Goal: Task Accomplishment & Management: Use online tool/utility

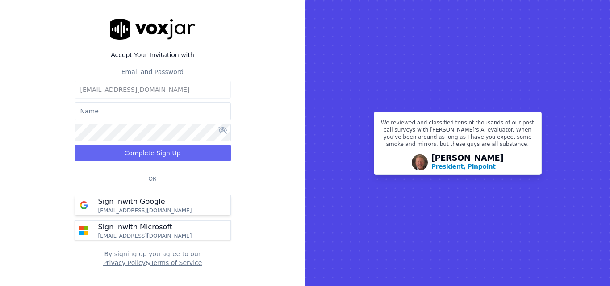
click at [190, 199] on button "Sign in with Google bishalgupta.dwc@gmail.com" at bounding box center [153, 205] width 156 height 20
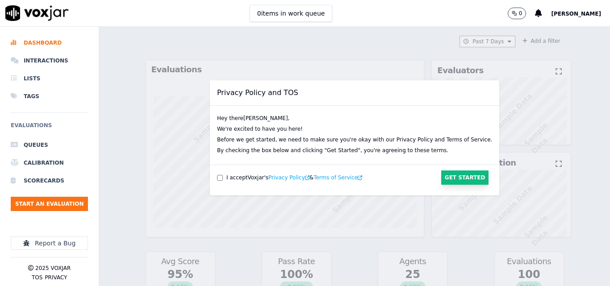
click at [441, 183] on button "Get Started" at bounding box center [465, 177] width 48 height 14
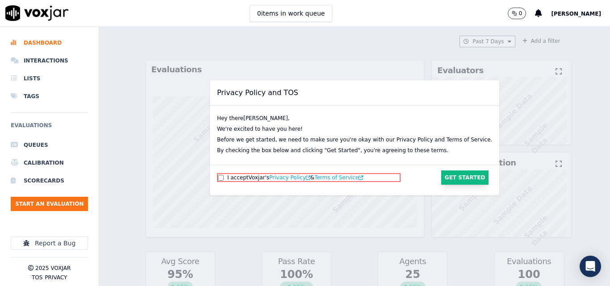
click at [441, 180] on button "Get Started" at bounding box center [465, 177] width 48 height 14
click at [441, 175] on button "Get Started" at bounding box center [465, 177] width 48 height 14
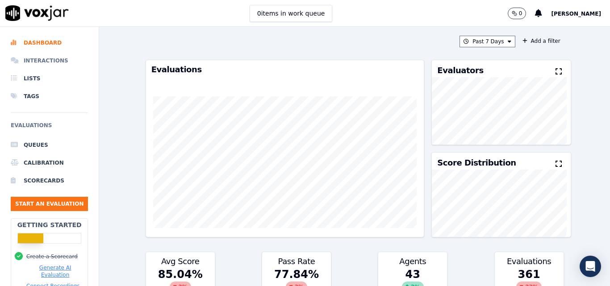
click at [37, 62] on li "Interactions" at bounding box center [49, 61] width 77 height 18
click at [50, 202] on button "Start an Evaluation" at bounding box center [49, 204] width 77 height 14
click at [65, 204] on button "Start an Evaluation" at bounding box center [49, 204] width 77 height 14
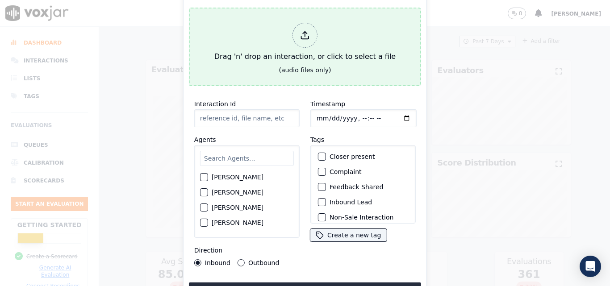
click at [306, 38] on div at bounding box center [304, 35] width 25 height 25
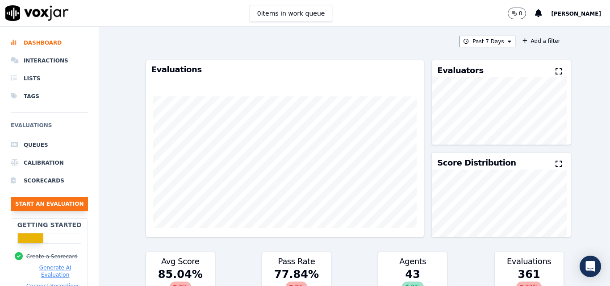
click at [64, 202] on button "Start an Evaluation" at bounding box center [49, 204] width 77 height 14
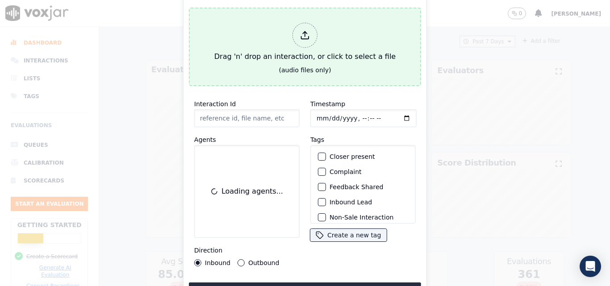
click at [309, 46] on div "Drag 'n' drop an interaction, or click to select a file" at bounding box center [305, 42] width 188 height 46
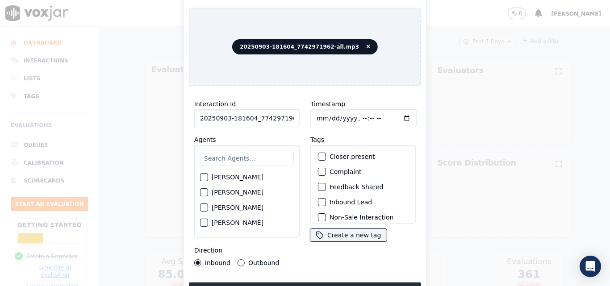
scroll to position [0, 18]
drag, startPoint x: 288, startPoint y: 113, endPoint x: 299, endPoint y: 120, distance: 13.0
click at [299, 120] on div "Interaction Id 20250903-181604_7742971962-all.mp3 Agents Harry Roy Aaron Biswas…" at bounding box center [247, 182] width 116 height 179
type input "20250903-181604_7742971962-C1"
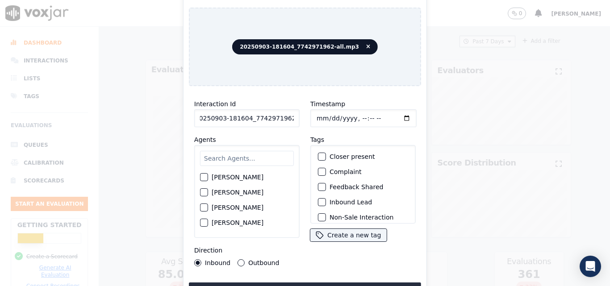
click at [327, 115] on input "Timestamp" at bounding box center [363, 118] width 106 height 18
click at [318, 116] on input "Timestamp" at bounding box center [363, 118] width 106 height 18
type input "2025-09-04T23:07"
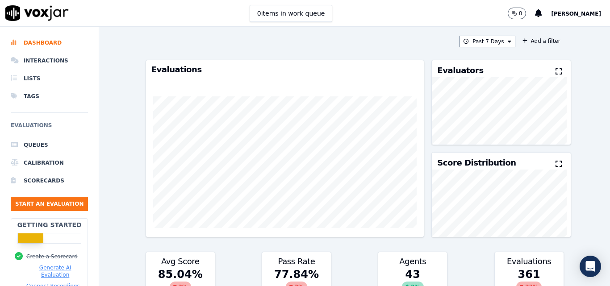
click at [555, 70] on icon at bounding box center [558, 71] width 6 height 7
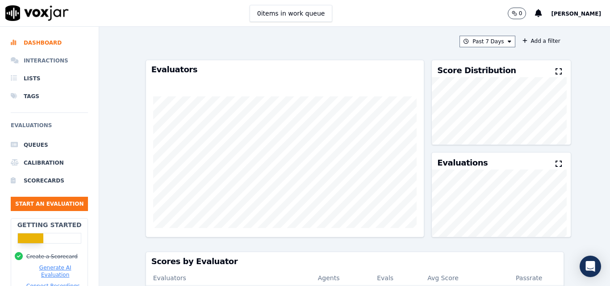
click at [46, 61] on li "Interactions" at bounding box center [49, 61] width 77 height 18
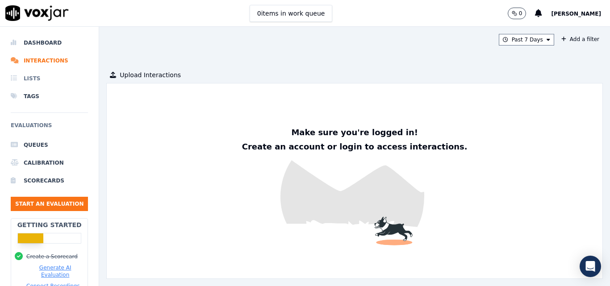
click at [47, 70] on li "Lists" at bounding box center [49, 79] width 77 height 18
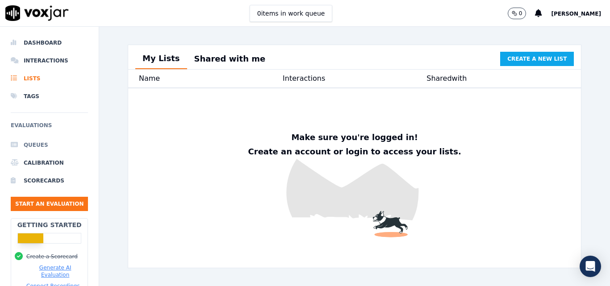
click at [50, 145] on li "Queues" at bounding box center [49, 145] width 77 height 18
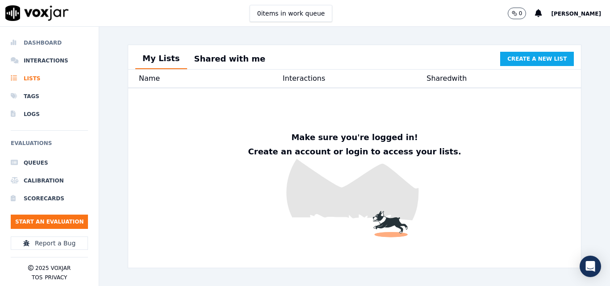
click at [33, 41] on li "Dashboard" at bounding box center [49, 43] width 77 height 18
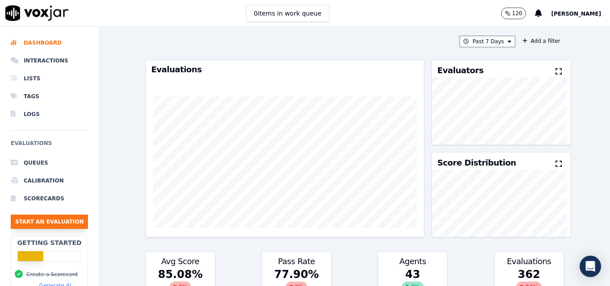
click at [42, 226] on button "Start an Evaluation" at bounding box center [49, 222] width 77 height 14
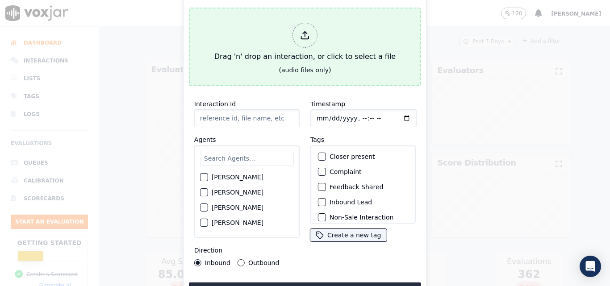
click at [311, 43] on div "Drag 'n' drop an interaction, or click to select a file" at bounding box center [305, 42] width 188 height 46
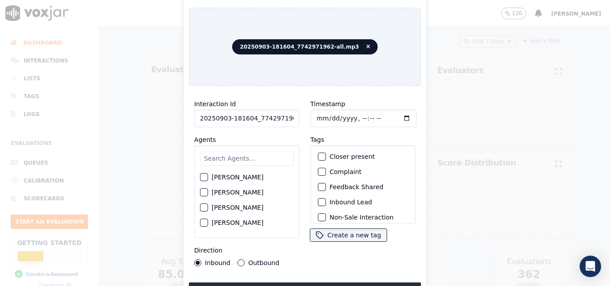
scroll to position [0, 18]
drag, startPoint x: 287, startPoint y: 114, endPoint x: 314, endPoint y: 116, distance: 27.3
click at [314, 116] on div "Interaction Id 20250903-181604_7742971962-all.mp3 Agents Harry Roy Aaron Biswas…" at bounding box center [305, 182] width 232 height 179
click at [276, 114] on input "20250903-181604_7742971962-all.mp3" at bounding box center [246, 118] width 105 height 18
drag, startPoint x: 271, startPoint y: 115, endPoint x: 308, endPoint y: 115, distance: 36.6
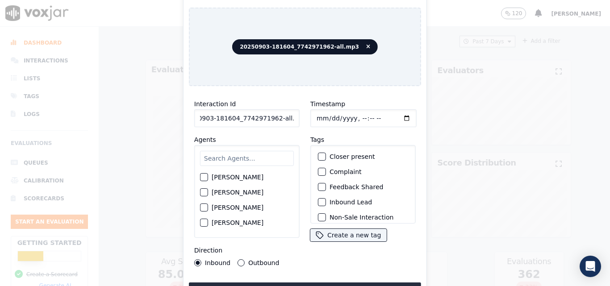
click at [308, 115] on div "Interaction Id 20250903-181604_7742971962-all.mp3 Agents Harry Roy Aaron Biswas…" at bounding box center [305, 182] width 232 height 179
drag, startPoint x: 252, startPoint y: 115, endPoint x: 301, endPoint y: 118, distance: 49.6
click at [301, 118] on div "Interaction Id 20250903-181604_7742971962-C Agents Harry Roy Aaron Biswas Alex …" at bounding box center [305, 182] width 232 height 179
type input "20250903-181604_7742971962-"
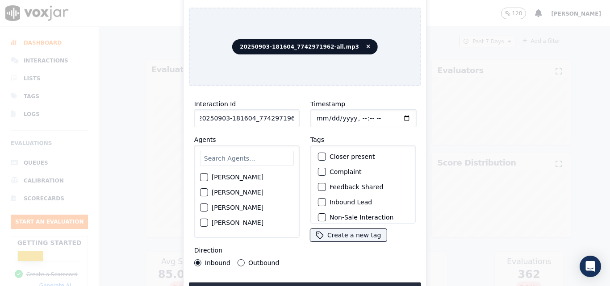
scroll to position [0, 0]
click at [227, 118] on input "20250903-181604_7742971962-" at bounding box center [246, 118] width 105 height 18
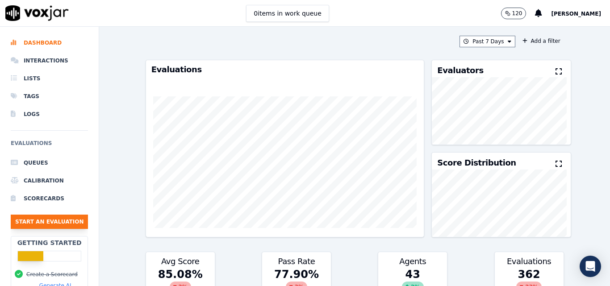
click at [36, 218] on button "Start an Evaluation" at bounding box center [49, 222] width 77 height 14
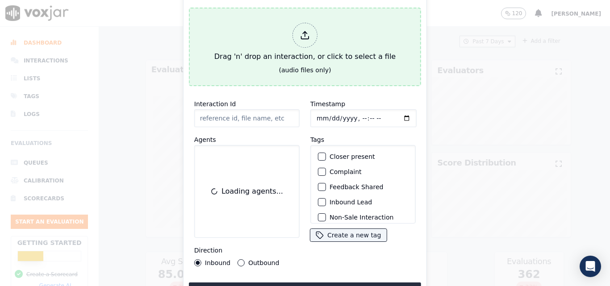
click at [301, 41] on div at bounding box center [304, 35] width 25 height 25
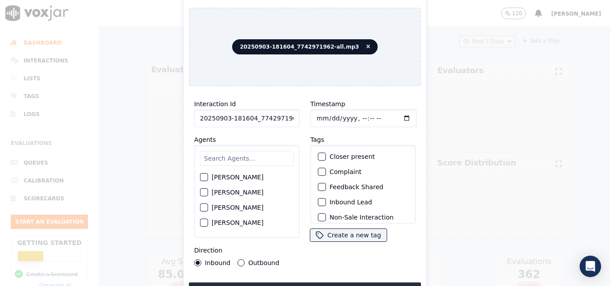
scroll to position [0, 18]
drag, startPoint x: 289, startPoint y: 116, endPoint x: 326, endPoint y: 116, distance: 36.6
click at [326, 116] on div "Interaction Id 20250903-181604_7742971962-all.mp3 Agents Harry Roy Aaron Biswas…" at bounding box center [305, 182] width 232 height 179
type input "20250903-181604_7742971962-C1"
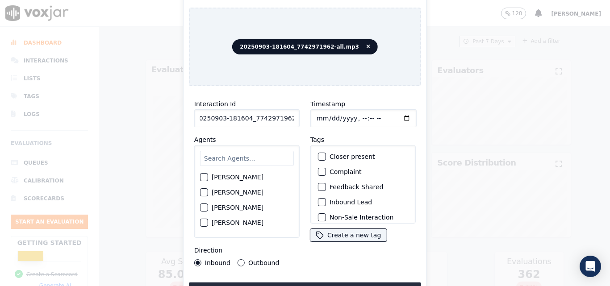
click at [316, 115] on input "Timestamp" at bounding box center [363, 118] width 106 height 18
type input "2025-09-04T23:18"
click at [234, 154] on input "text" at bounding box center [247, 158] width 94 height 15
click at [215, 157] on input "text" at bounding box center [247, 158] width 94 height 15
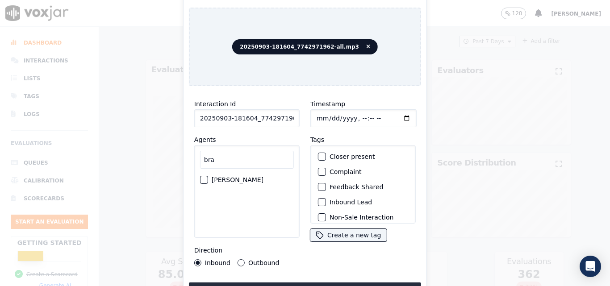
type input "bra"
click at [203, 177] on div "button" at bounding box center [203, 180] width 6 height 6
click at [238, 259] on button "Outbound" at bounding box center [240, 262] width 7 height 7
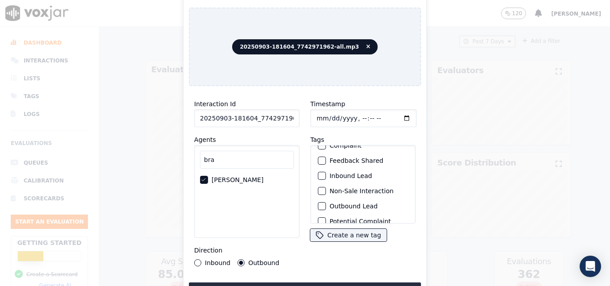
scroll to position [45, 0]
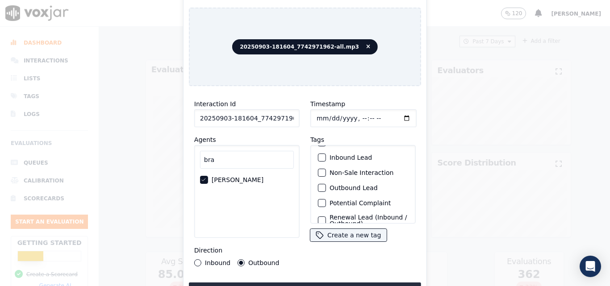
click at [319, 185] on div "button" at bounding box center [321, 188] width 6 height 6
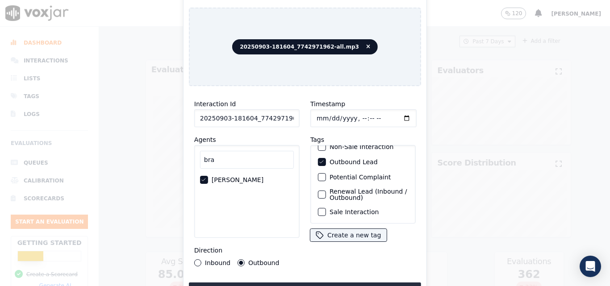
click at [320, 209] on div "button" at bounding box center [321, 212] width 6 height 6
click at [320, 211] on icon "button" at bounding box center [322, 212] width 4 height 3
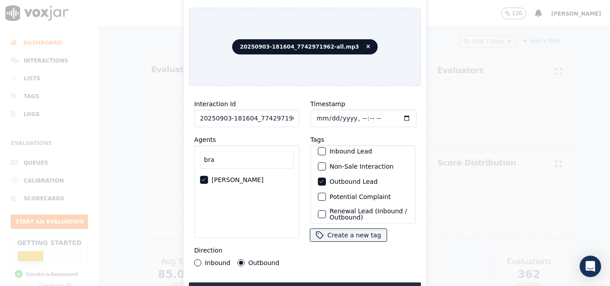
scroll to position [33, 0]
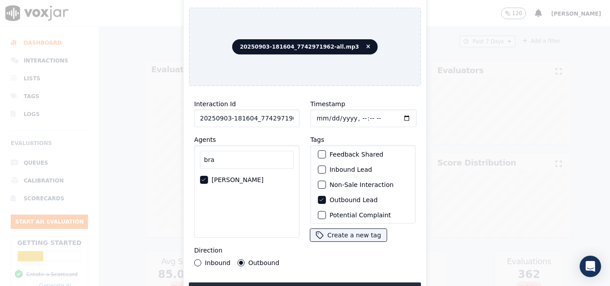
click at [320, 182] on div "button" at bounding box center [321, 185] width 6 height 6
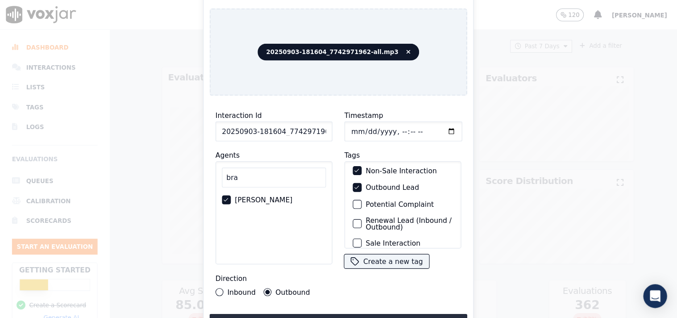
scroll to position [77, 0]
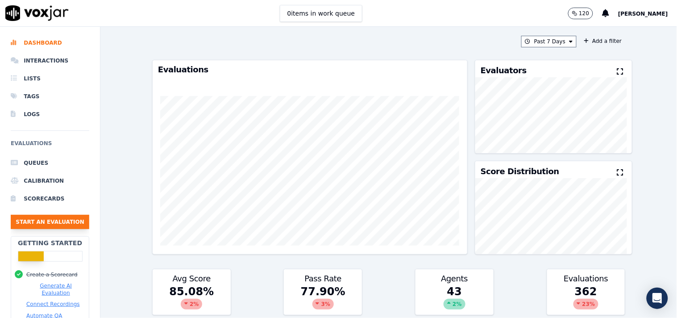
click at [46, 222] on button "Start an Evaluation" at bounding box center [50, 222] width 79 height 14
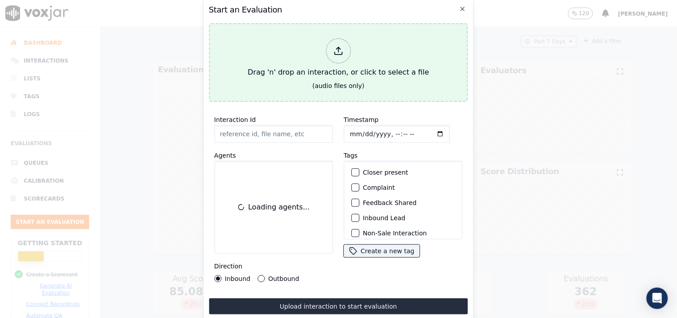
click at [332, 51] on div at bounding box center [338, 50] width 25 height 25
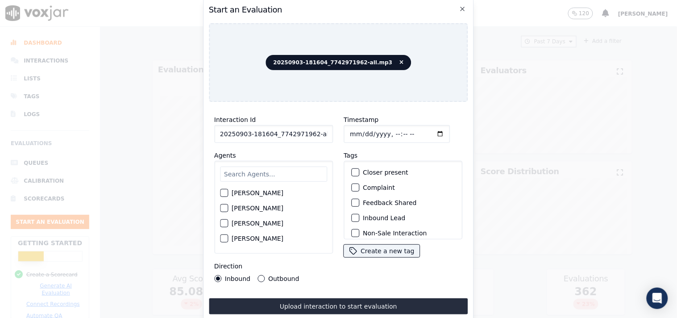
click at [322, 131] on input "20250903-181604_7742971962-all.mp3" at bounding box center [273, 134] width 119 height 18
type input "20250903-181604_7742971962-C1"
click at [293, 171] on input "text" at bounding box center [273, 173] width 107 height 15
type input "Bran"
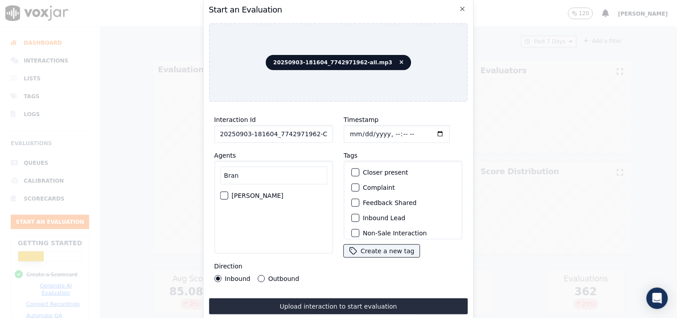
click at [256, 195] on label "[PERSON_NAME]" at bounding box center [258, 195] width 52 height 6
click at [228, 195] on button "[PERSON_NAME]" at bounding box center [224, 195] width 8 height 8
click at [274, 275] on label "Outbound" at bounding box center [283, 278] width 31 height 6
click at [265, 275] on button "Outbound" at bounding box center [261, 278] width 7 height 7
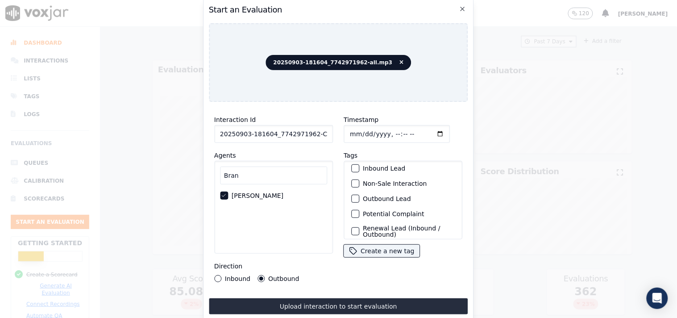
click at [382, 180] on label "Non-Sale Interaction" at bounding box center [395, 183] width 64 height 6
click at [359, 179] on button "Non-Sale Interaction" at bounding box center [355, 183] width 8 height 8
click at [375, 195] on label "Outbound Lead" at bounding box center [387, 198] width 48 height 6
click at [359, 195] on button "Outbound Lead" at bounding box center [355, 199] width 8 height 8
click at [353, 133] on input "Timestamp" at bounding box center [397, 134] width 106 height 18
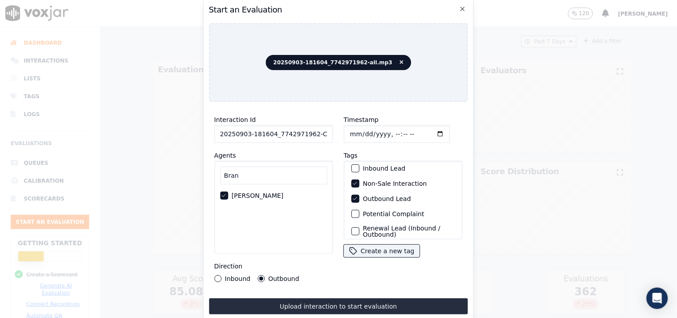
type input "2025-09-04T23:20"
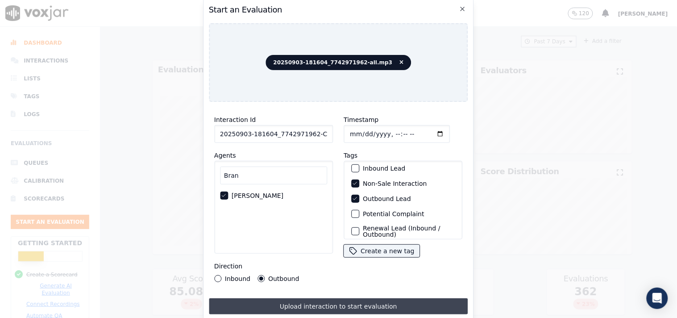
click at [342, 286] on button "Upload interaction to start evaluation" at bounding box center [338, 306] width 259 height 16
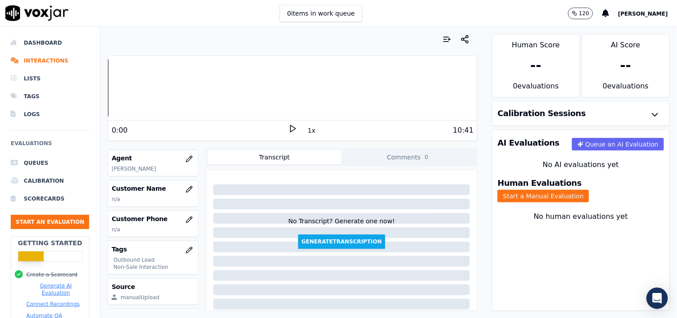
scroll to position [104, 0]
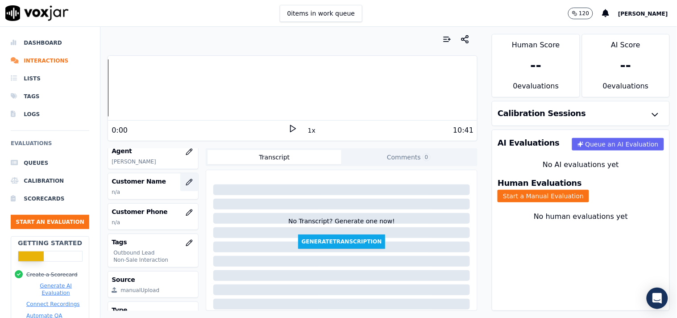
click at [186, 179] on icon "button" at bounding box center [189, 182] width 7 height 7
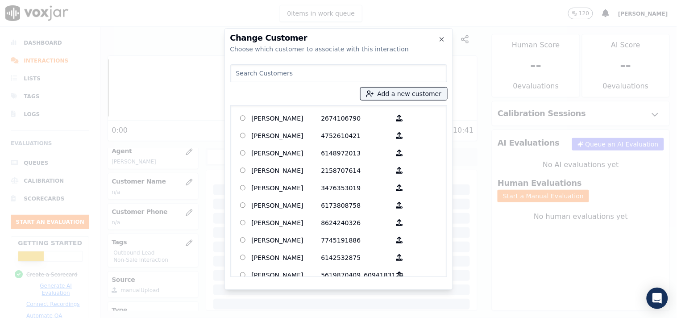
click at [344, 69] on input at bounding box center [338, 73] width 217 height 18
click at [396, 92] on button "Add a new customer" at bounding box center [404, 93] width 87 height 12
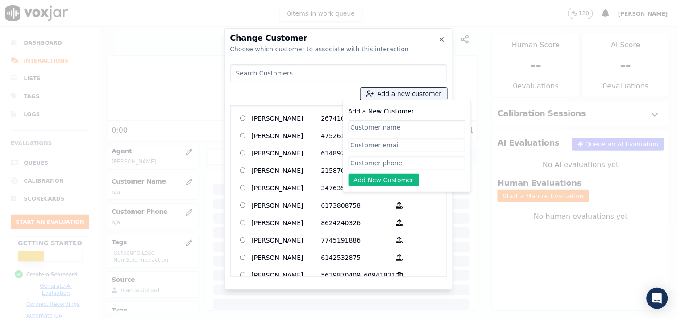
click at [177, 117] on div at bounding box center [338, 159] width 677 height 318
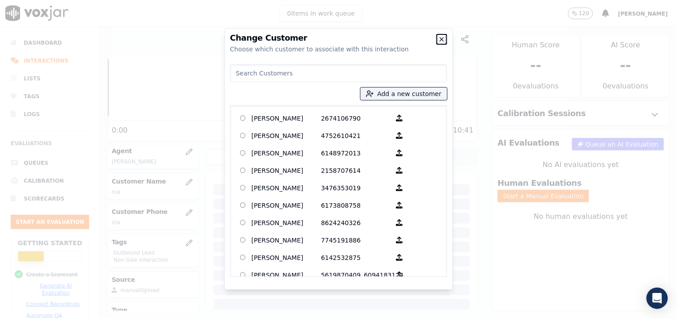
click at [445, 38] on icon "button" at bounding box center [441, 39] width 7 height 7
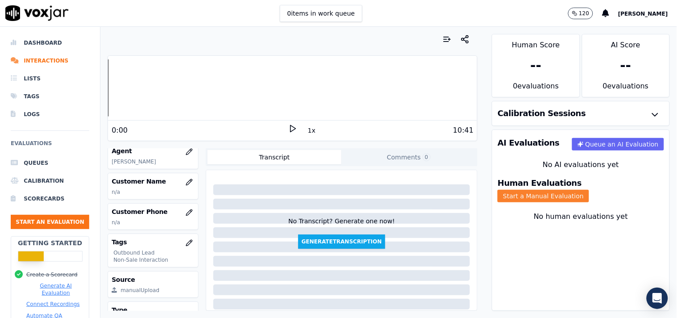
click at [587, 190] on button "Start a Manual Evaluation" at bounding box center [543, 196] width 91 height 12
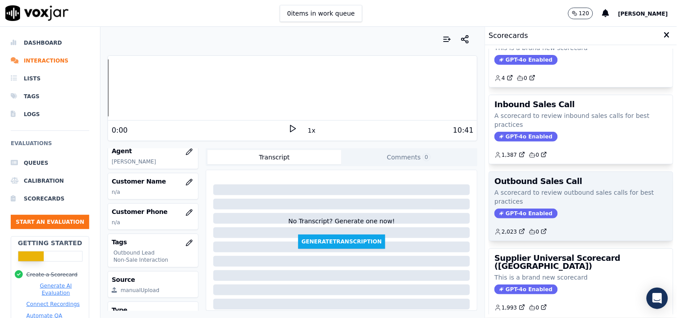
scroll to position [50, 0]
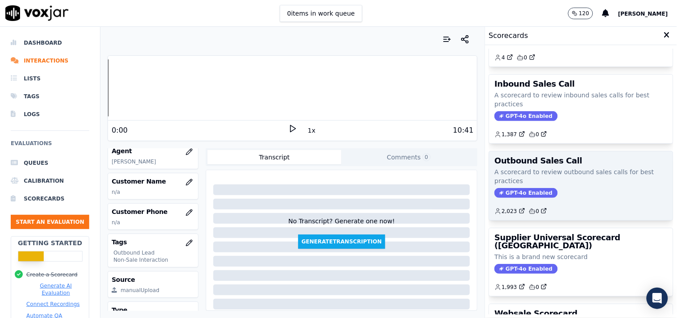
click at [518, 192] on span "GPT-4o Enabled" at bounding box center [526, 193] width 63 height 10
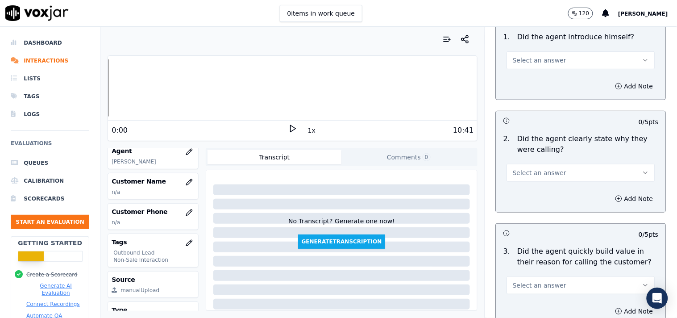
scroll to position [99, 0]
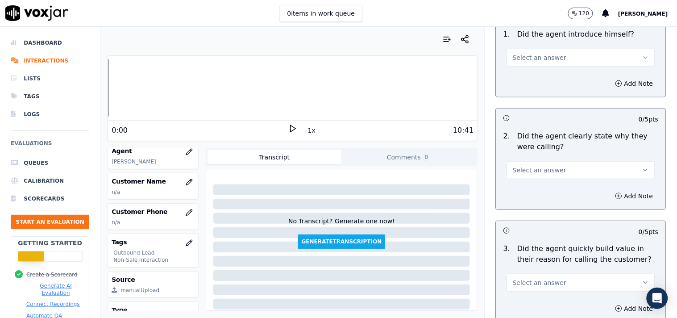
click at [552, 57] on button "Select an answer" at bounding box center [581, 58] width 148 height 18
click at [547, 77] on div "Yes" at bounding box center [565, 78] width 131 height 14
click at [555, 163] on button "Select an answer" at bounding box center [581, 170] width 148 height 18
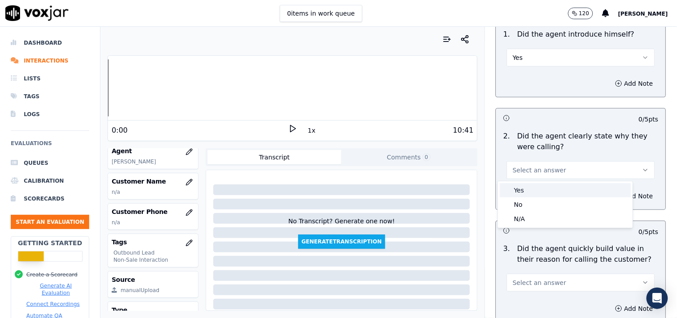
click at [538, 190] on div "Yes" at bounding box center [565, 190] width 131 height 14
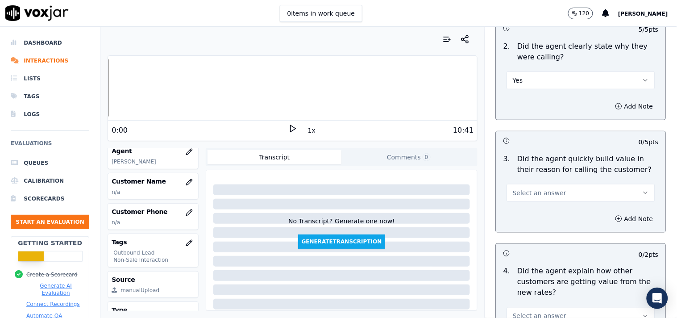
scroll to position [248, 0]
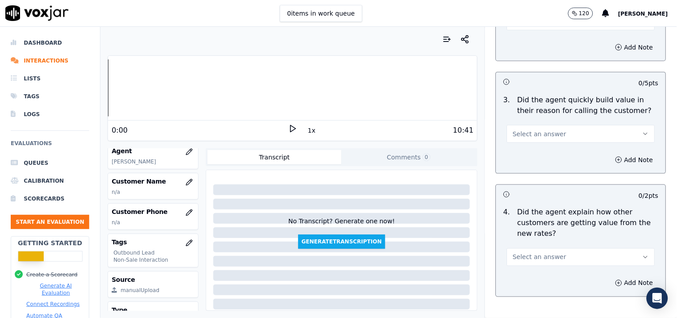
click at [550, 126] on button "Select an answer" at bounding box center [581, 134] width 148 height 18
click at [539, 151] on div "Yes" at bounding box center [565, 154] width 131 height 14
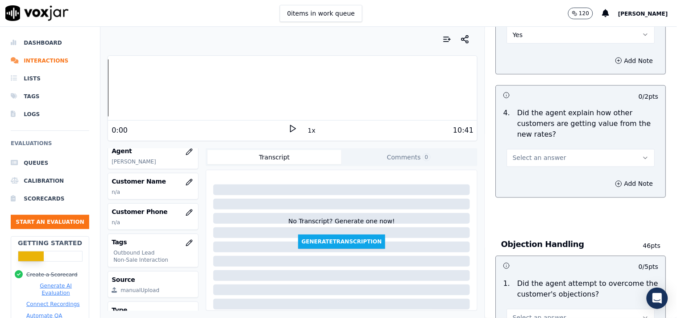
click at [530, 152] on button "Select an answer" at bounding box center [581, 158] width 148 height 18
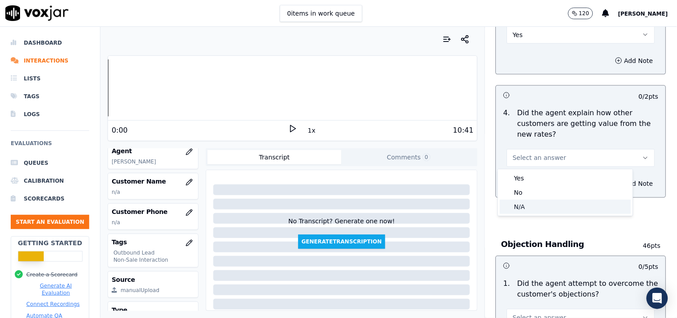
click at [533, 205] on div "N/A" at bounding box center [565, 206] width 131 height 14
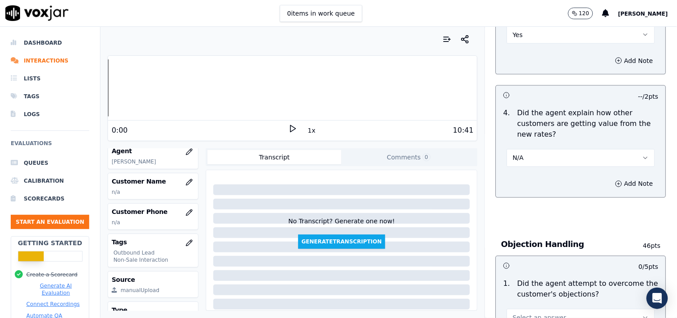
click at [553, 155] on button "N/A" at bounding box center [581, 158] width 148 height 18
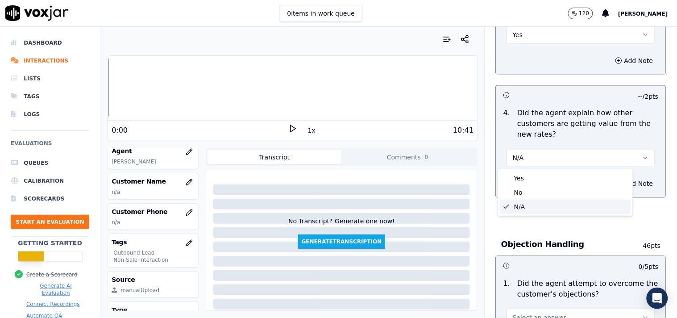
click at [533, 205] on div "N/A" at bounding box center [565, 206] width 131 height 14
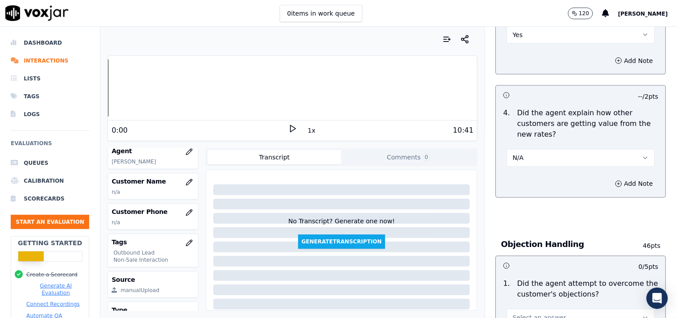
click at [536, 158] on button "N/A" at bounding box center [581, 158] width 148 height 18
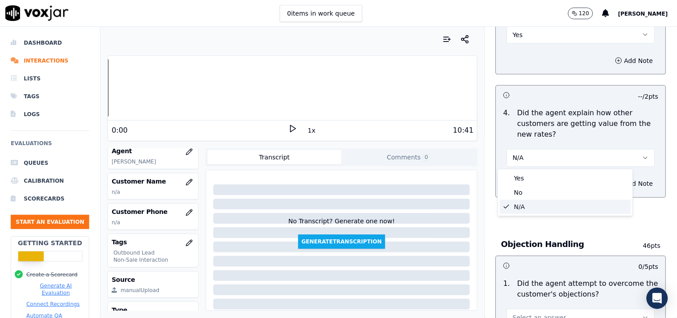
click at [531, 204] on div "N/A" at bounding box center [565, 206] width 131 height 14
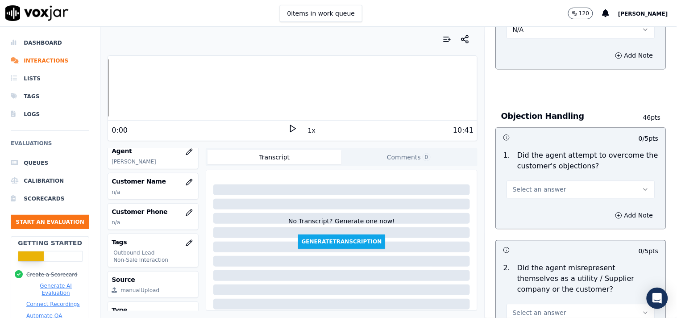
scroll to position [496, 0]
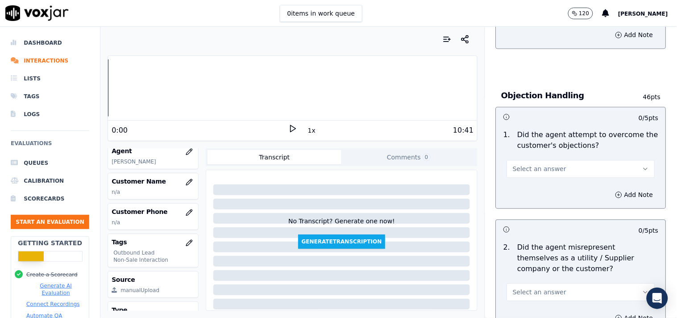
click at [532, 164] on span "Select an answer" at bounding box center [540, 168] width 54 height 9
click at [524, 190] on div "Yes" at bounding box center [565, 189] width 131 height 14
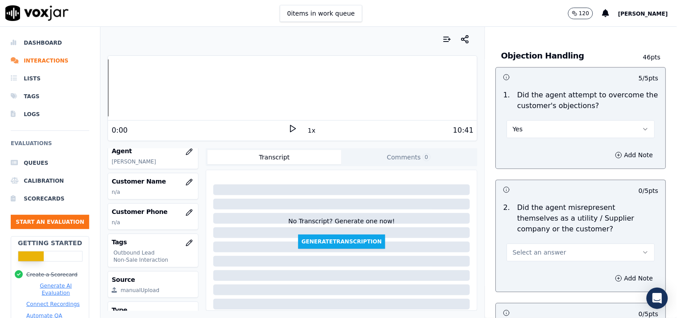
scroll to position [595, 0]
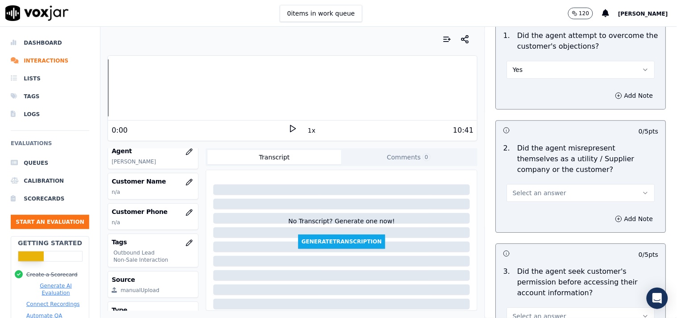
click at [537, 194] on span "Select an answer" at bounding box center [540, 192] width 54 height 9
click at [527, 211] on div "Yes" at bounding box center [565, 213] width 131 height 14
click at [537, 192] on button "Yes" at bounding box center [581, 193] width 148 height 18
click at [523, 229] on div "No" at bounding box center [565, 227] width 131 height 14
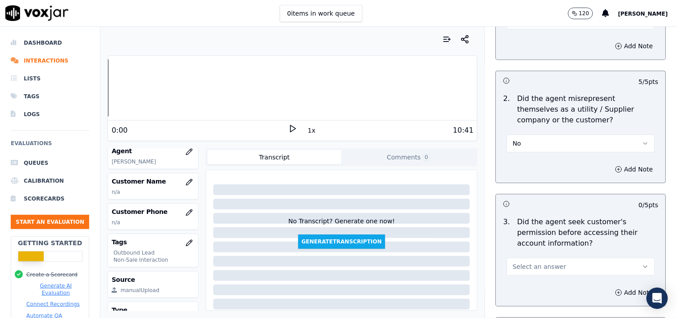
scroll to position [744, 0]
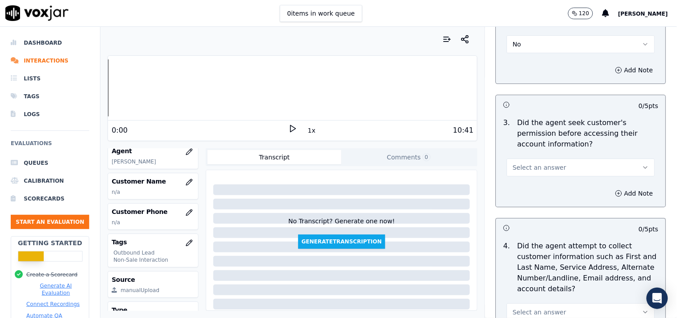
click at [545, 165] on span "Select an answer" at bounding box center [540, 167] width 54 height 9
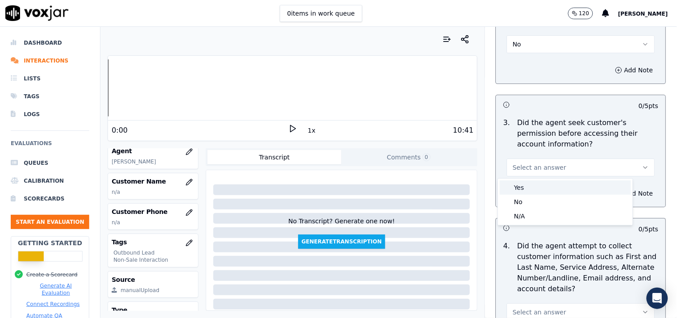
click at [521, 189] on div "Yes" at bounding box center [565, 187] width 131 height 14
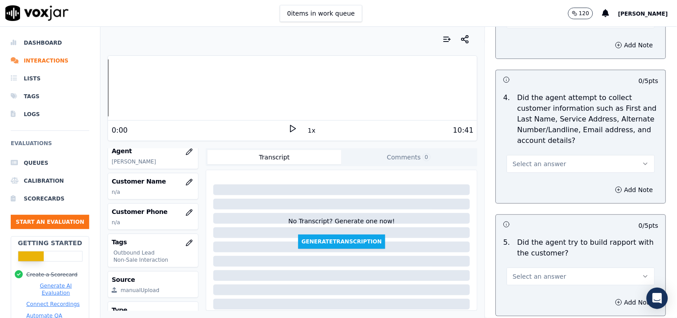
scroll to position [893, 0]
click at [535, 164] on span "Select an answer" at bounding box center [540, 162] width 54 height 9
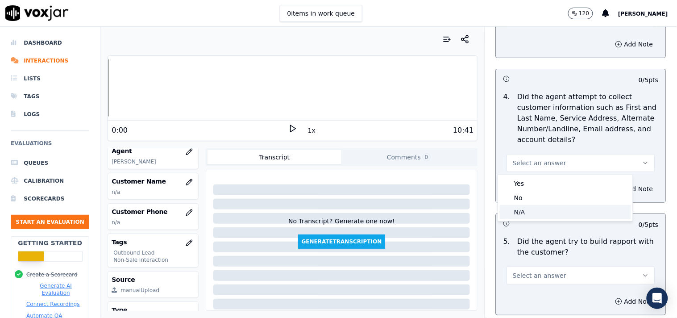
click at [521, 214] on div "N/A" at bounding box center [565, 212] width 131 height 14
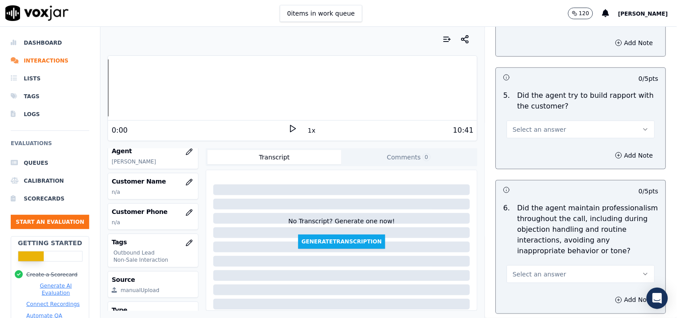
scroll to position [1041, 0]
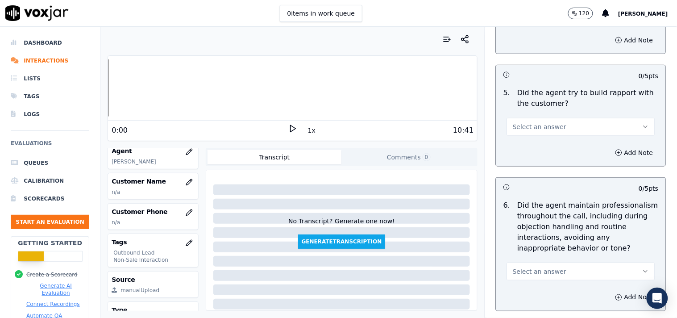
click at [545, 126] on span "Select an answer" at bounding box center [540, 126] width 54 height 9
click at [535, 143] on div "Yes" at bounding box center [565, 147] width 131 height 14
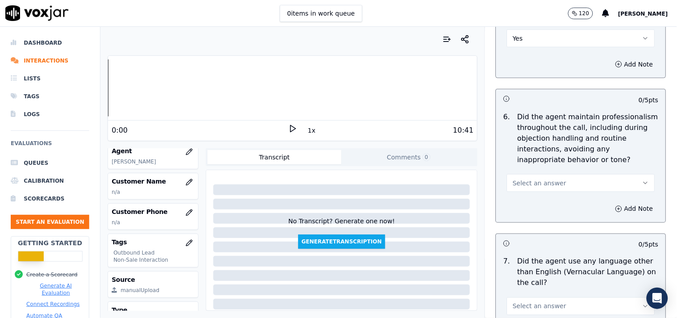
scroll to position [1190, 0]
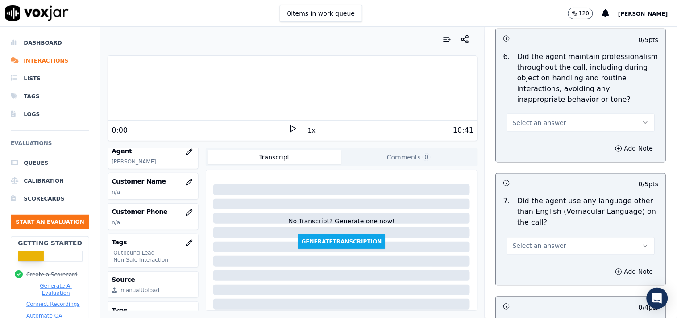
click at [544, 119] on span "Select an answer" at bounding box center [540, 122] width 54 height 9
click at [534, 139] on div "Yes" at bounding box center [565, 143] width 131 height 14
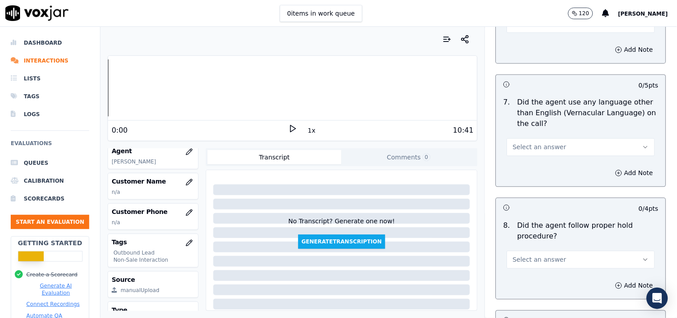
scroll to position [1289, 0]
click at [550, 148] on button "Select an answer" at bounding box center [581, 147] width 148 height 18
click at [537, 182] on div "No" at bounding box center [565, 181] width 131 height 14
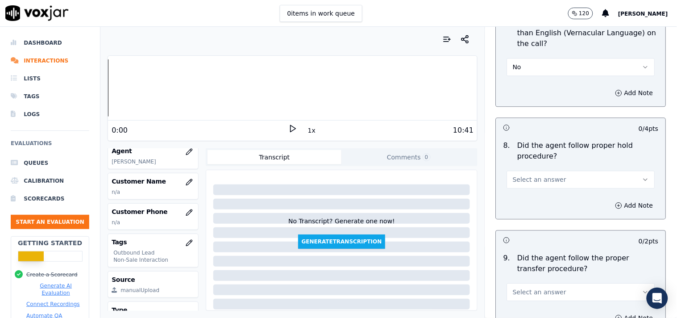
scroll to position [1388, 0]
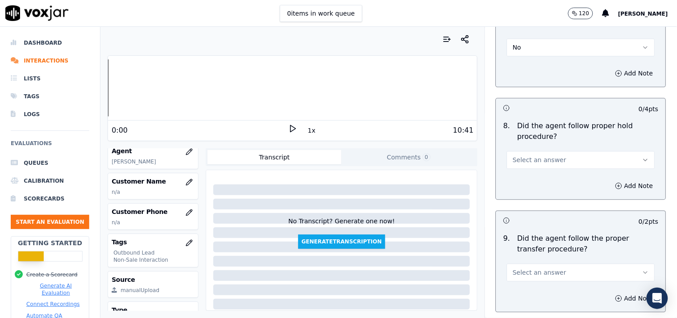
click at [541, 158] on span "Select an answer" at bounding box center [540, 159] width 54 height 9
click at [533, 176] on div "Yes" at bounding box center [565, 180] width 131 height 14
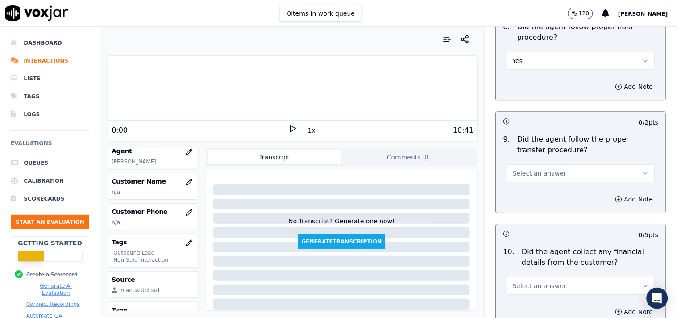
click at [547, 173] on span "Select an answer" at bounding box center [540, 173] width 54 height 9
click at [517, 208] on div "No" at bounding box center [565, 208] width 131 height 14
click at [609, 201] on button "Add Note" at bounding box center [634, 199] width 49 height 12
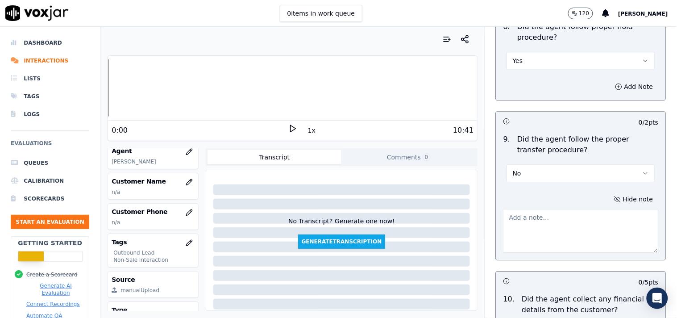
click at [540, 231] on textarea at bounding box center [580, 231] width 155 height 44
paste textarea "Call id-20250904-101234"
paste textarea "@14.19- Brandon transfer the call to Allen without informing to customer"
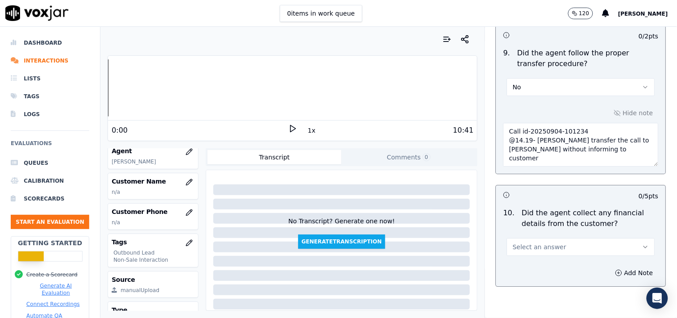
scroll to position [1636, 0]
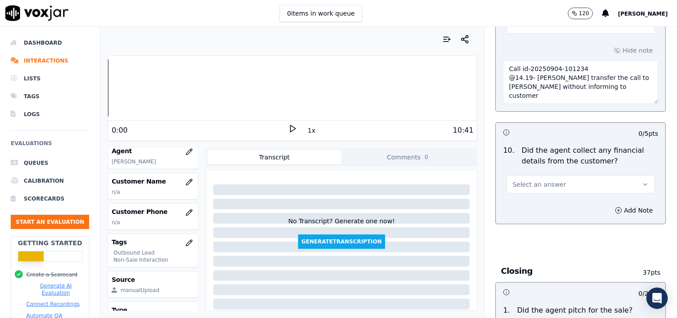
type textarea "Call id-20250904-101234 @14.19- Brandon transfer the call to Allen without info…"
click at [572, 182] on button "Select an answer" at bounding box center [581, 184] width 148 height 18
click at [555, 217] on div "No" at bounding box center [565, 219] width 131 height 14
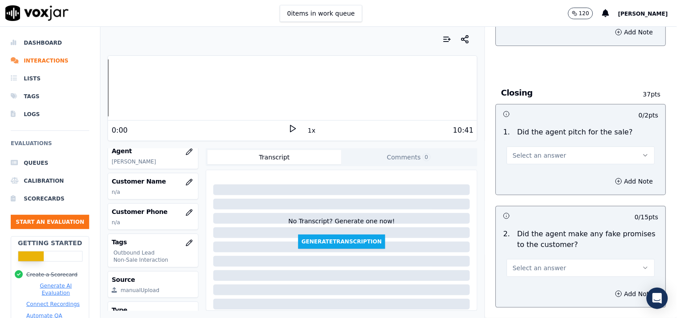
scroll to position [1835, 0]
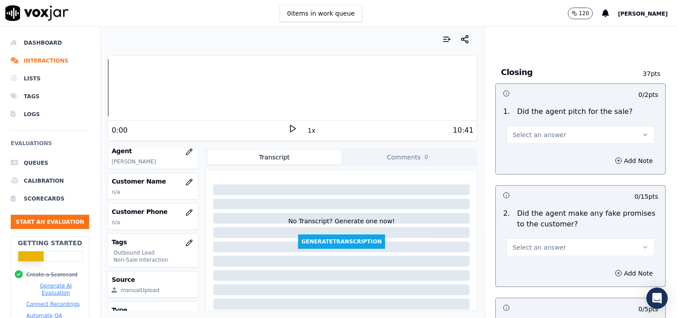
click at [549, 134] on span "Select an answer" at bounding box center [540, 134] width 54 height 9
click at [549, 155] on div "Yes" at bounding box center [565, 156] width 131 height 14
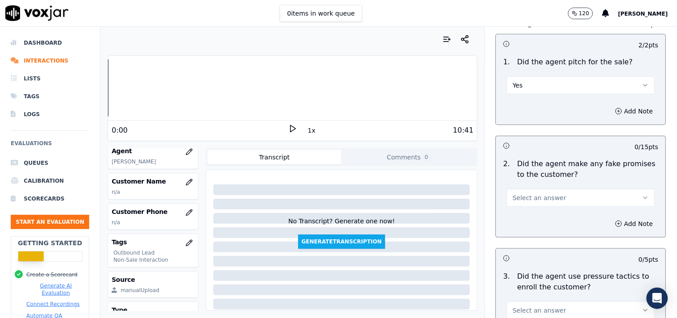
click at [558, 195] on button "Select an answer" at bounding box center [581, 198] width 148 height 18
click at [517, 235] on div "No" at bounding box center [565, 233] width 131 height 14
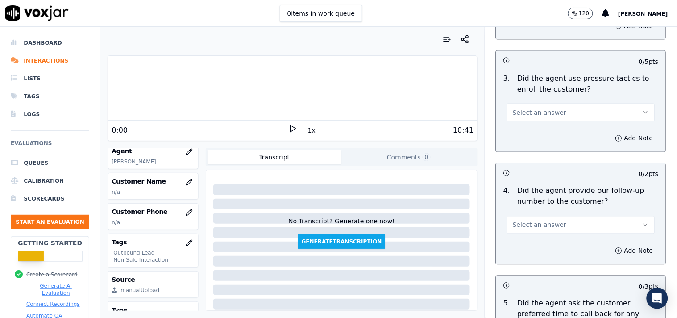
scroll to position [2082, 0]
click at [560, 107] on button "Select an answer" at bounding box center [581, 112] width 148 height 18
click at [531, 148] on div "No" at bounding box center [565, 147] width 131 height 14
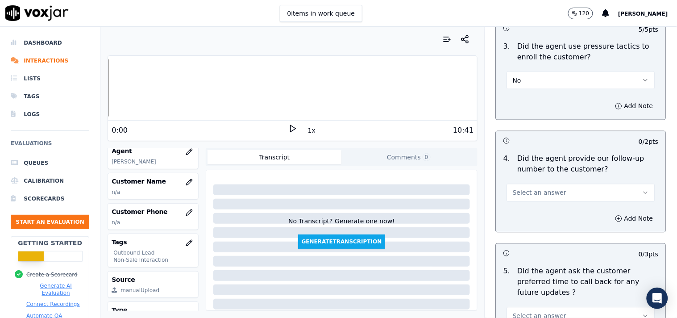
scroll to position [2132, 0]
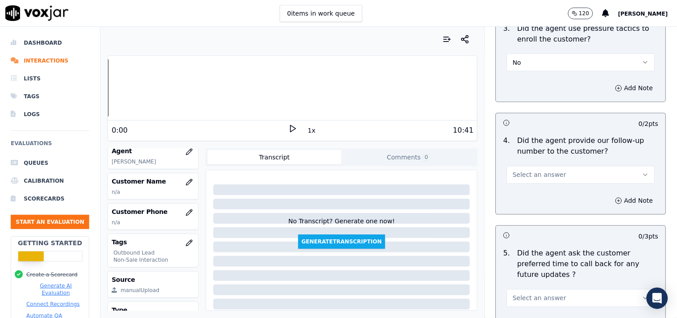
click at [542, 172] on span "Select an answer" at bounding box center [540, 174] width 54 height 9
click at [524, 198] on div "Yes" at bounding box center [565, 196] width 131 height 14
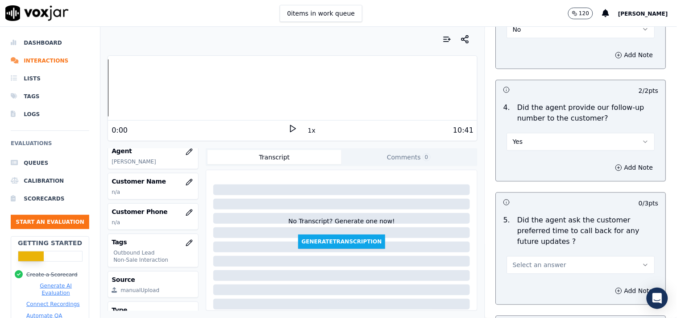
scroll to position [2232, 0]
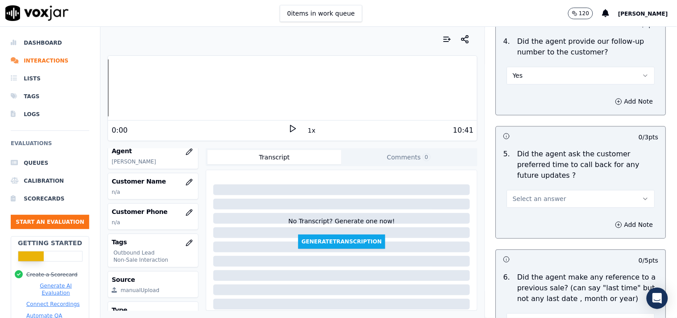
click at [550, 190] on button "Select an answer" at bounding box center [581, 199] width 148 height 18
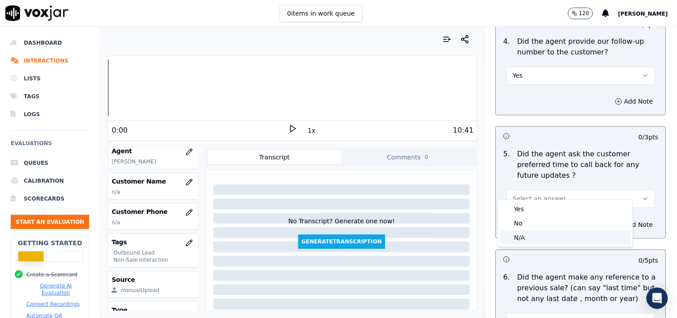
click at [536, 235] on div "N/A" at bounding box center [565, 237] width 131 height 14
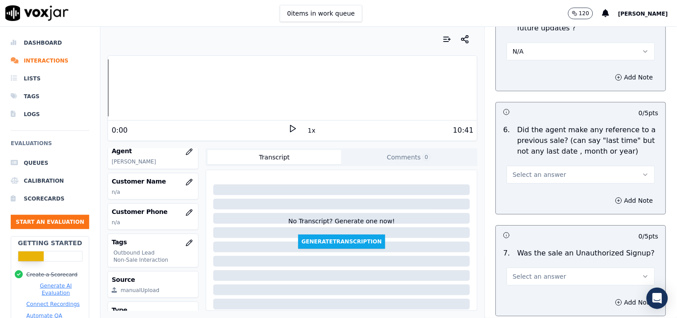
scroll to position [2380, 0]
click at [545, 169] on span "Select an answer" at bounding box center [540, 173] width 54 height 9
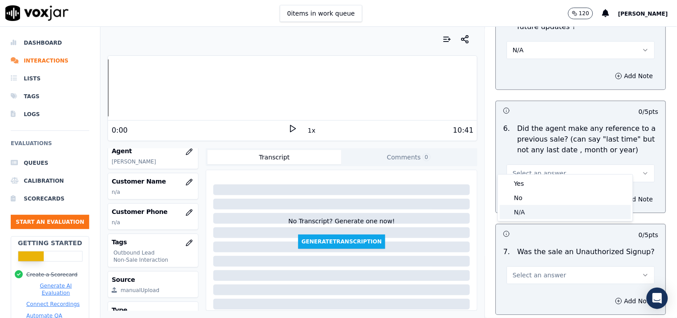
click at [531, 208] on div "N/A" at bounding box center [565, 212] width 131 height 14
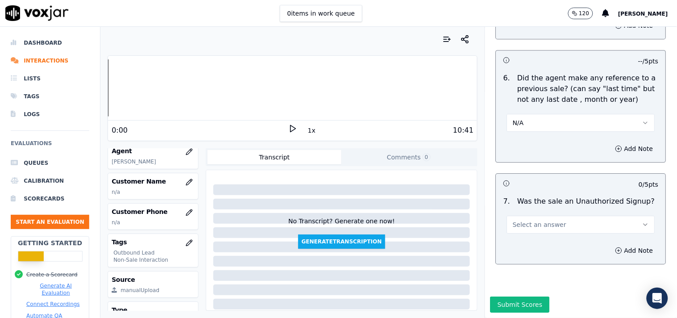
scroll to position [2443, 0]
click at [540, 220] on span "Select an answer" at bounding box center [540, 224] width 54 height 9
click at [526, 251] on div "N/A" at bounding box center [565, 251] width 131 height 14
click at [609, 244] on button "Add Note" at bounding box center [634, 250] width 49 height 12
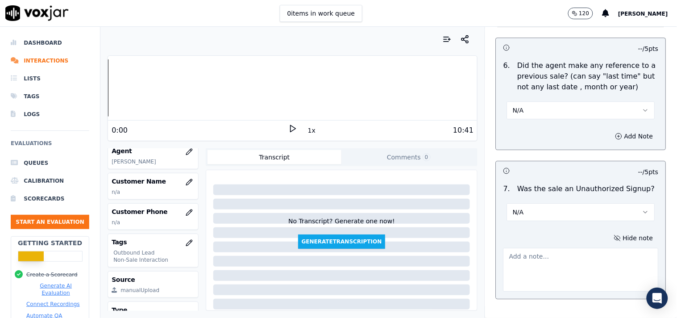
click at [536, 255] on textarea at bounding box center [580, 270] width 155 height 44
click at [507, 248] on textarea at bounding box center [580, 270] width 155 height 44
paste textarea ""Drop Reason- While verifier informing about teh cancellation fees in CTS Custo…"
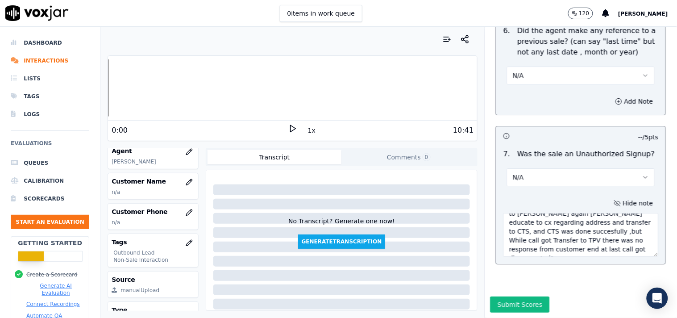
scroll to position [134, 0]
drag, startPoint x: 550, startPoint y: 210, endPoint x: 559, endPoint y: 210, distance: 8.9
click at [559, 213] on textarea ""Drop Reason- While verifier informing about teh cancellation fees in CTS Custo…" at bounding box center [580, 235] width 155 height 44
click at [556, 213] on textarea ""Drop Reason- While verifier informing about teh cancellation fees in CTS Custo…" at bounding box center [580, 235] width 155 height 44
click at [532, 213] on textarea ""Drop Reason- While verifier informing about teh cancellation fees in CTS Custo…" at bounding box center [580, 235] width 155 height 44
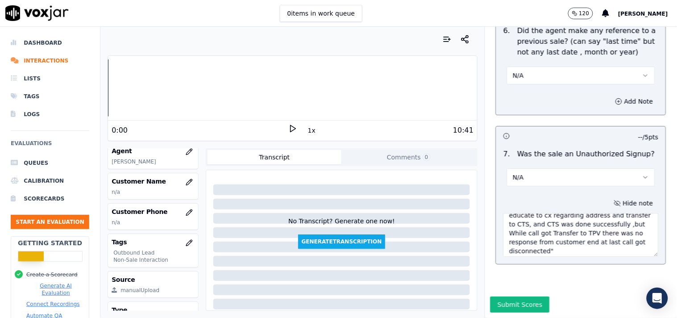
scroll to position [143, 0]
type textarea ""Drop Reason- While verifier informing about teh cancellation fees in CTS Custo…"
click at [515, 286] on button "Submit Scores" at bounding box center [519, 304] width 59 height 16
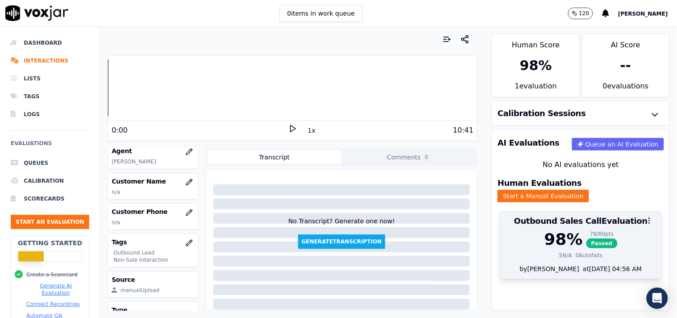
click at [559, 252] on div "5 N/A" at bounding box center [565, 255] width 13 height 7
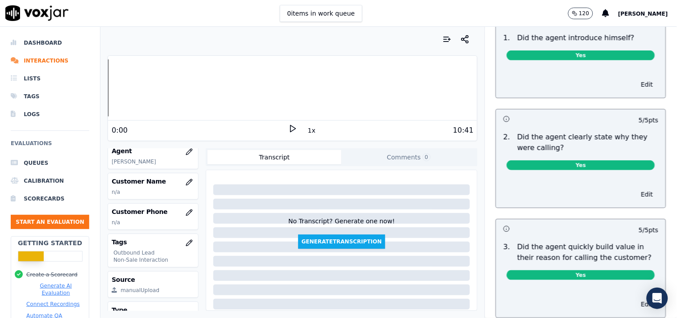
scroll to position [0, 0]
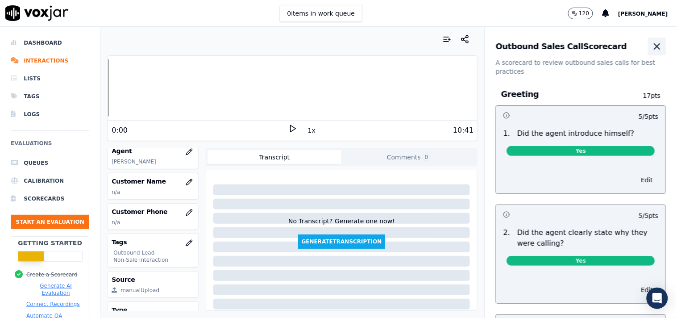
click at [609, 47] on icon "button" at bounding box center [657, 46] width 11 height 11
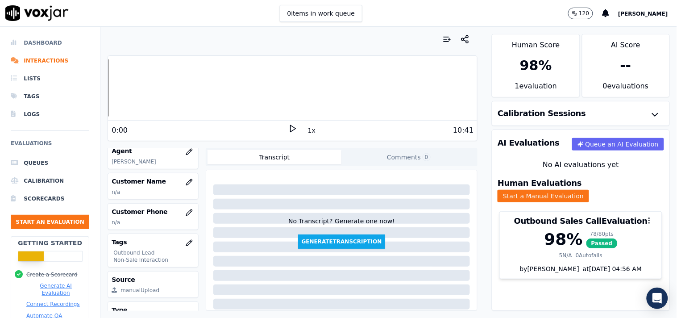
click at [27, 39] on li "Dashboard" at bounding box center [50, 43] width 79 height 18
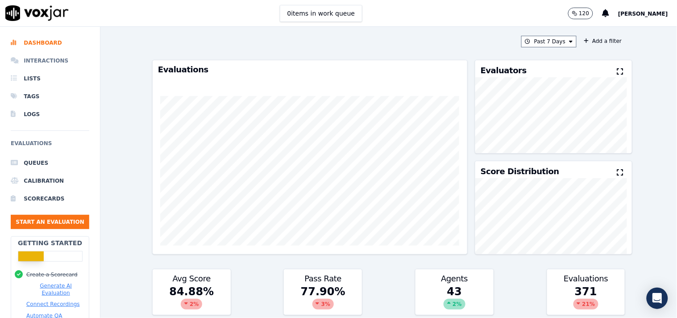
click at [35, 57] on li "Interactions" at bounding box center [50, 61] width 79 height 18
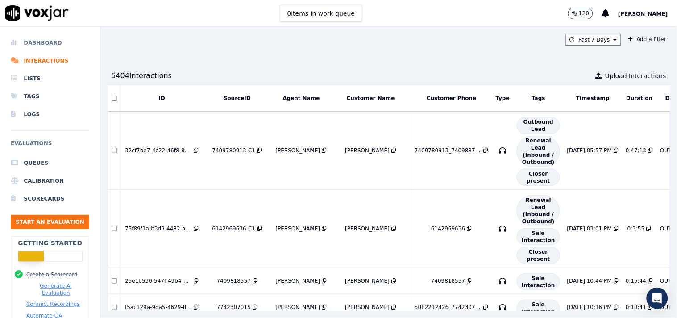
click at [55, 40] on li "Dashboard" at bounding box center [50, 43] width 79 height 18
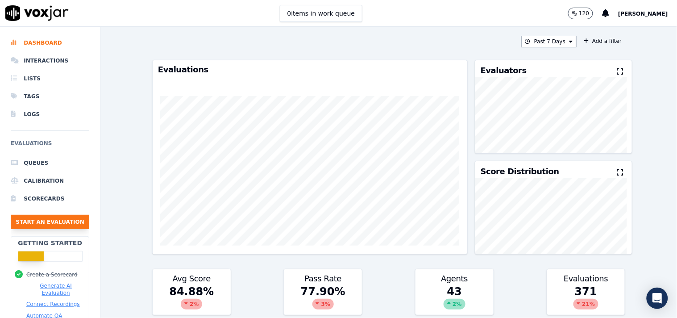
click at [27, 228] on button "Start an Evaluation" at bounding box center [50, 222] width 79 height 14
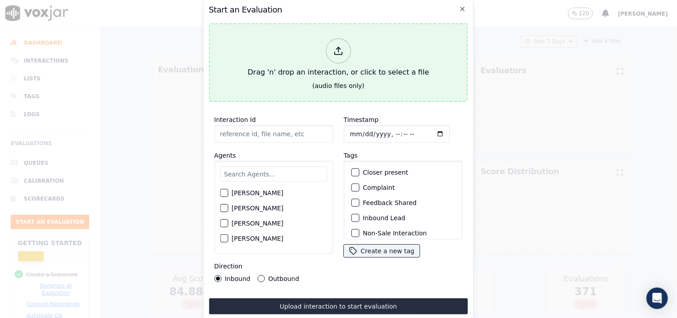
click at [337, 46] on icon at bounding box center [338, 51] width 10 height 10
click at [349, 56] on div "Drag 'n' drop an interaction, or click to select a file" at bounding box center [338, 58] width 188 height 46
type input "20250904-112915_7178854219-all.mp3"
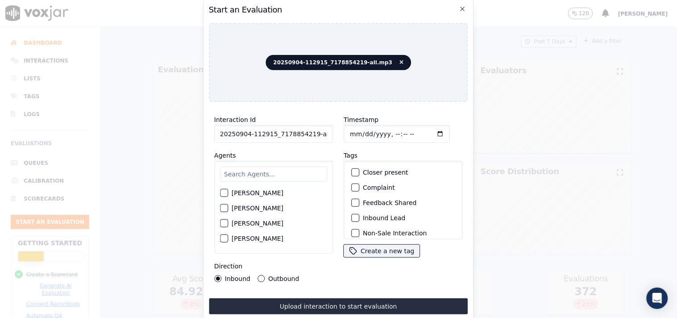
click at [353, 127] on input "Timestamp" at bounding box center [397, 134] width 106 height 18
type input "2025-09-04T23:28"
click at [312, 130] on input "20250904-112915_7178854219-all.mp3" at bounding box center [273, 134] width 119 height 18
drag, startPoint x: 308, startPoint y: 130, endPoint x: 359, endPoint y: 134, distance: 51.0
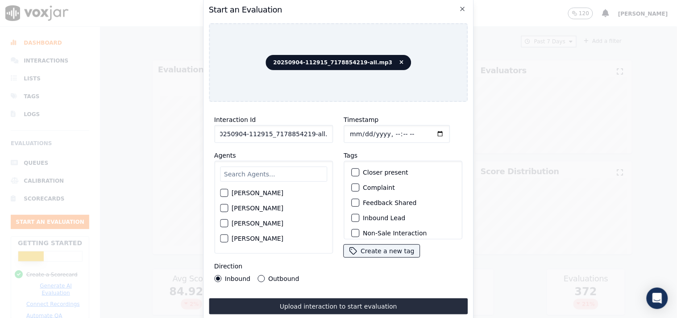
click at [359, 134] on div "Interaction Id 20250904-112915_7178854219-all.mp3 Agents Harry Roy Aaron Biswas…" at bounding box center [338, 198] width 259 height 179
type input "20250904-112915_7178854219-C1"
click at [278, 166] on input "text" at bounding box center [273, 173] width 107 height 15
type input "bra"
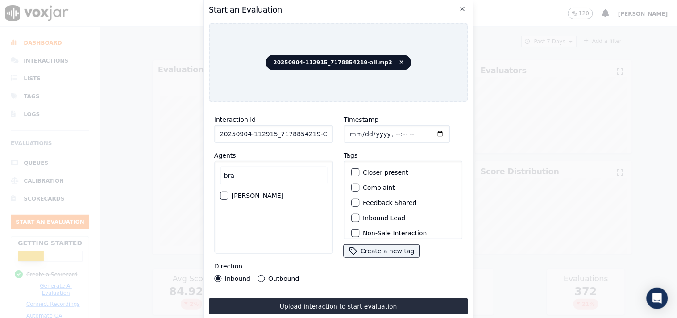
click at [261, 192] on label "[PERSON_NAME]" at bounding box center [258, 195] width 52 height 6
click at [228, 191] on button "[PERSON_NAME]" at bounding box center [224, 195] width 8 height 8
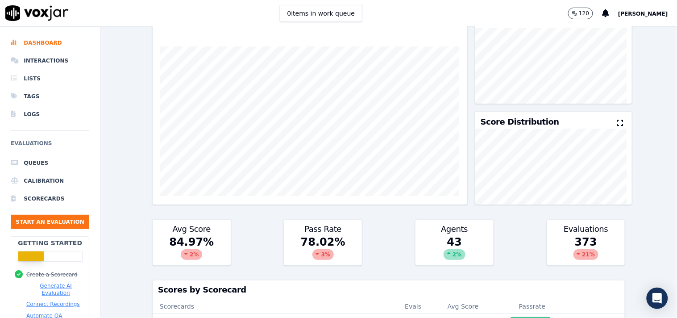
scroll to position [50, 0]
click at [54, 216] on button "Start an Evaluation" at bounding box center [50, 222] width 79 height 14
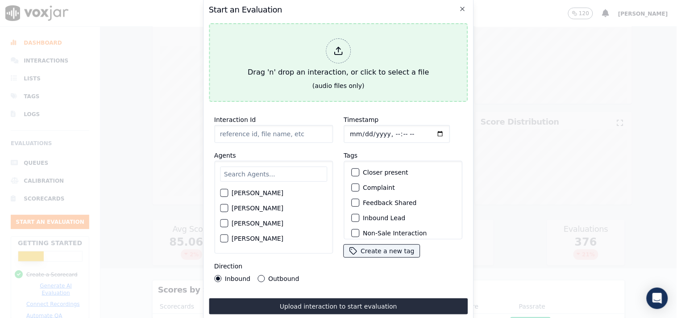
click at [329, 43] on div at bounding box center [338, 50] width 25 height 25
type input "20250904-112915_7178854219-all.mp3"
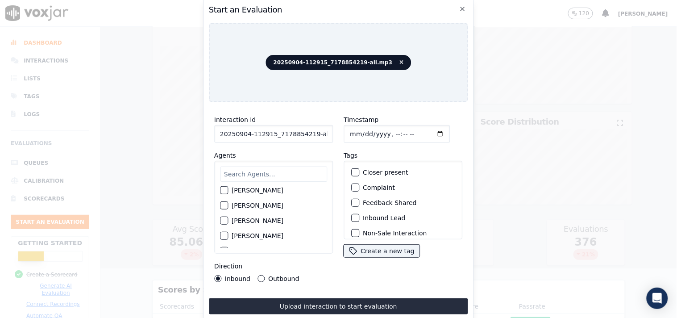
scroll to position [0, 0]
click at [260, 167] on input "text" at bounding box center [273, 173] width 107 height 15
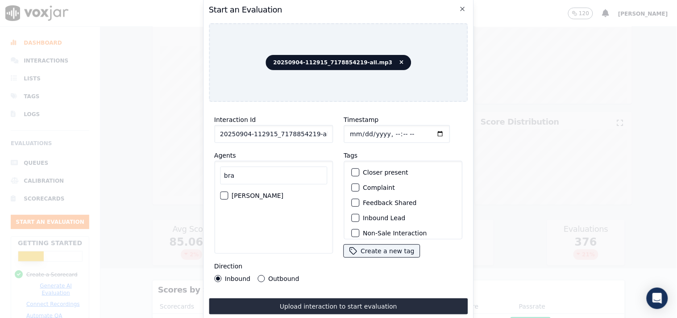
type input "bra"
click at [254, 192] on label "[PERSON_NAME]" at bounding box center [258, 195] width 52 height 6
click at [228, 192] on button "[PERSON_NAME]" at bounding box center [224, 195] width 8 height 8
click at [381, 215] on label "Inbound Lead" at bounding box center [384, 218] width 42 height 6
click at [359, 215] on button "Inbound Lead" at bounding box center [355, 218] width 8 height 8
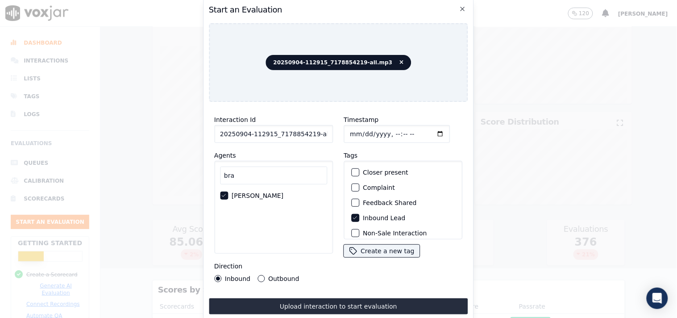
scroll to position [50, 0]
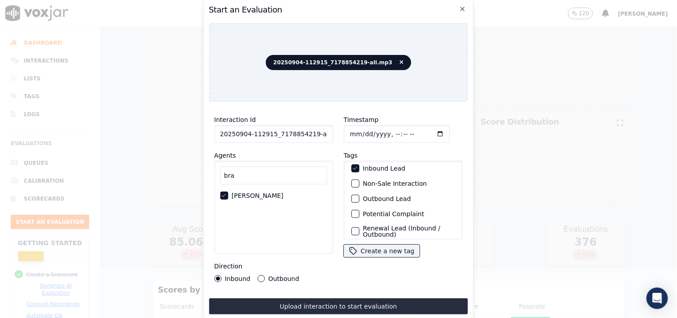
click at [390, 180] on label "Non-Sale Interaction" at bounding box center [395, 183] width 64 height 6
click at [359, 179] on button "Non-Sale Interaction" at bounding box center [355, 183] width 8 height 8
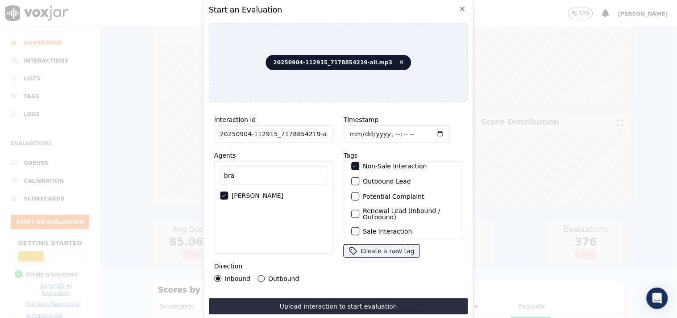
scroll to position [79, 0]
click at [352, 131] on input "Timestamp" at bounding box center [397, 134] width 106 height 18
type input "2025-09-04T23:40"
click at [292, 132] on input "20250904-112915_7178854219-all.mp3" at bounding box center [273, 134] width 119 height 18
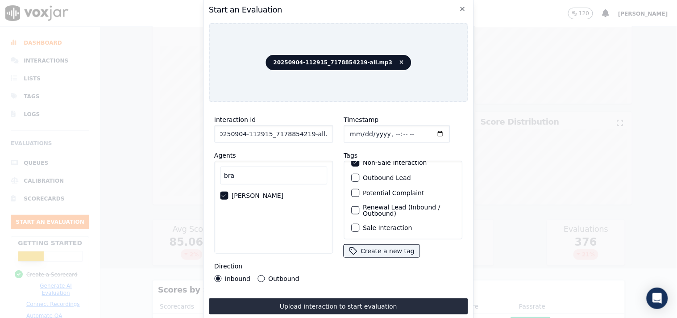
drag, startPoint x: 310, startPoint y: 131, endPoint x: 367, endPoint y: 137, distance: 57.5
click at [367, 137] on div "Interaction Id 20250904-112915_7178854219-all.mp3 Agents bra Brandon Roy Direct…" at bounding box center [338, 198] width 259 height 179
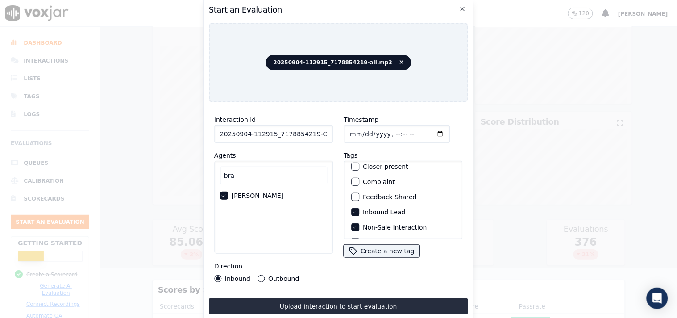
scroll to position [0, 0]
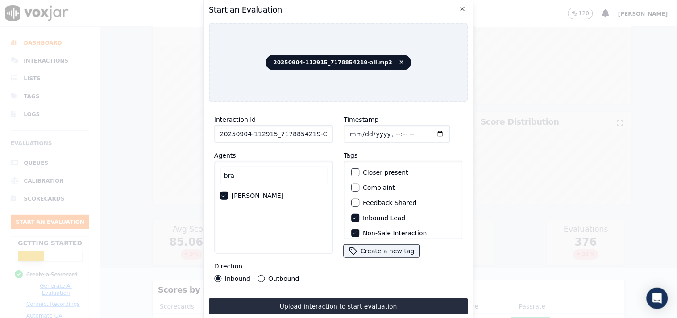
type input "20250904-112915_7178854219-C1"
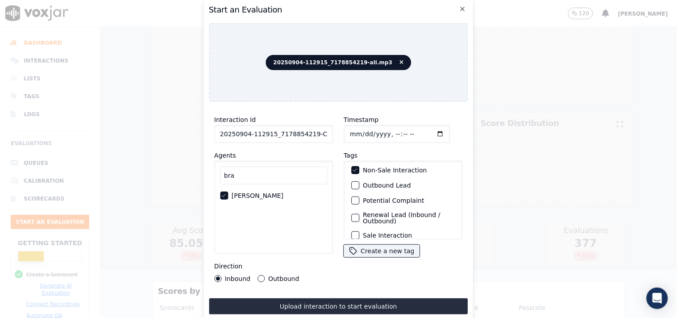
scroll to position [79, 0]
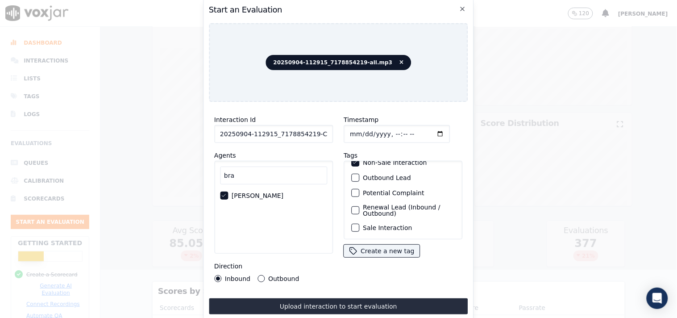
click at [294, 204] on div "bra Brandon Roy" at bounding box center [273, 207] width 119 height 93
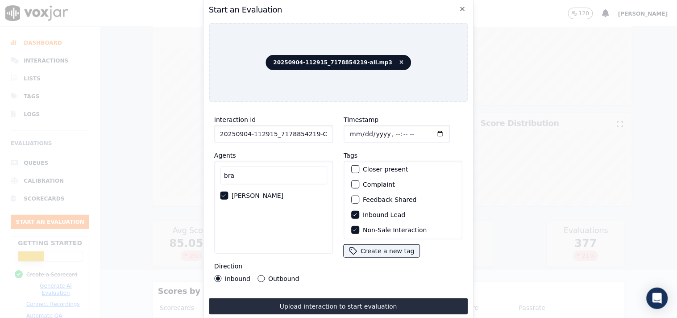
scroll to position [0, 0]
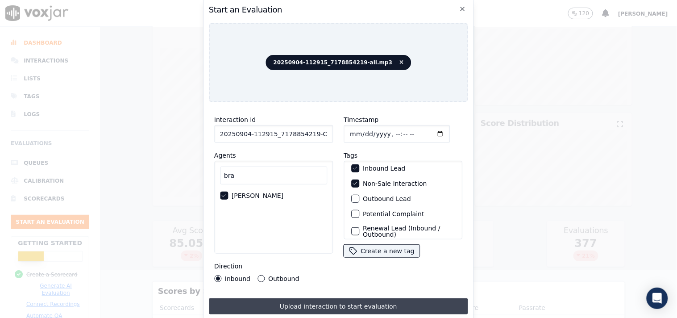
click at [351, 286] on button "Upload interaction to start evaluation" at bounding box center [338, 306] width 259 height 16
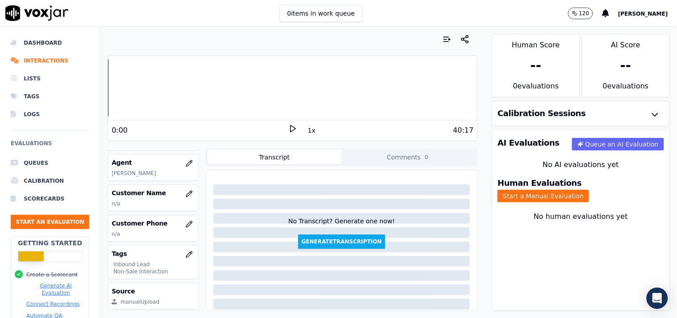
scroll to position [99, 0]
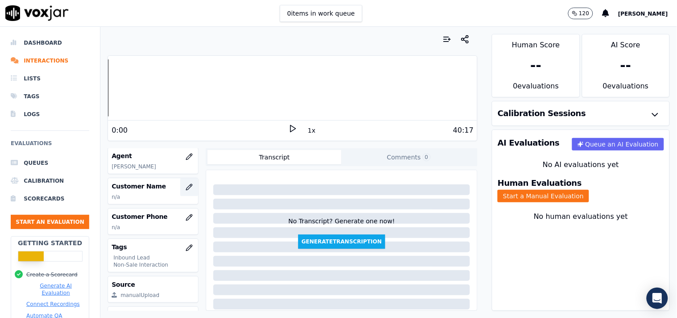
click at [186, 190] on icon "button" at bounding box center [189, 186] width 7 height 7
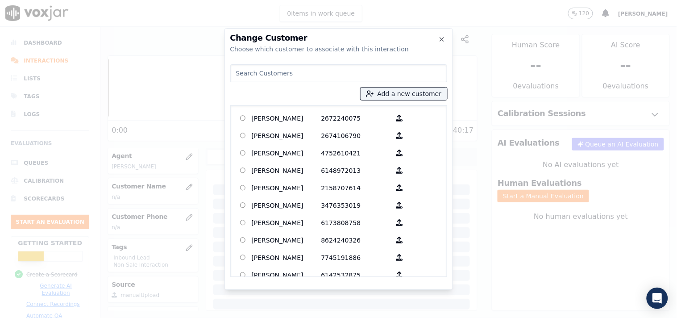
type input "srijana upreti"
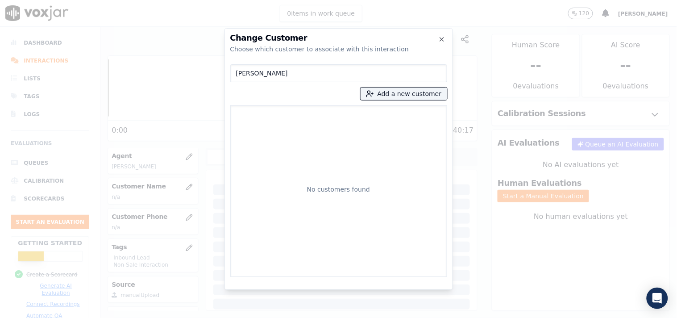
drag, startPoint x: 295, startPoint y: 72, endPoint x: 169, endPoint y: 73, distance: 126.8
click at [169, 286] on div "Change Customer Choose which customer to associate with this interaction srijan…" at bounding box center [338, 318] width 677 height 0
click at [379, 99] on button "Add a new customer" at bounding box center [404, 93] width 87 height 12
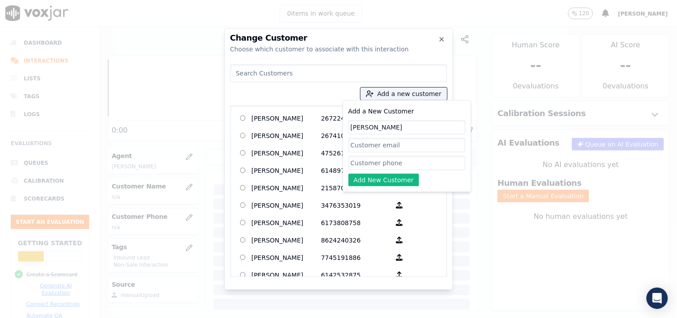
type input "srijana upreti"
click at [383, 159] on input "Add a New Customer" at bounding box center [407, 163] width 117 height 14
paste input "7178854219"
type input "7178854219"
click at [383, 176] on button "Add New Customer" at bounding box center [384, 180] width 71 height 12
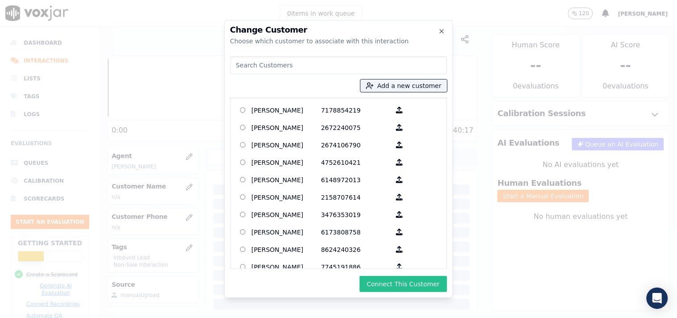
click at [407, 283] on button "Connect This Customer" at bounding box center [403, 284] width 87 height 16
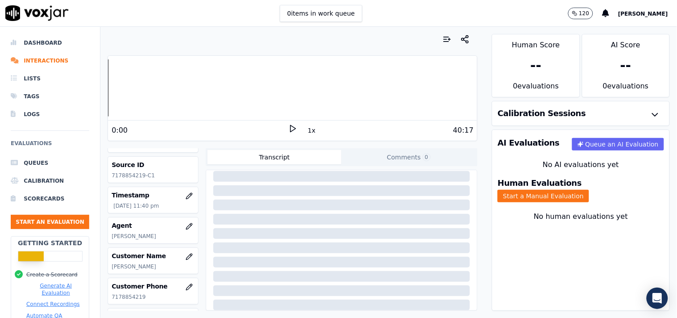
scroll to position [50, 0]
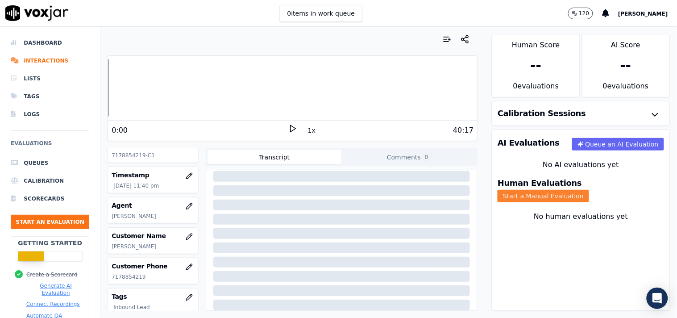
click at [589, 190] on button "Start a Manual Evaluation" at bounding box center [543, 196] width 91 height 12
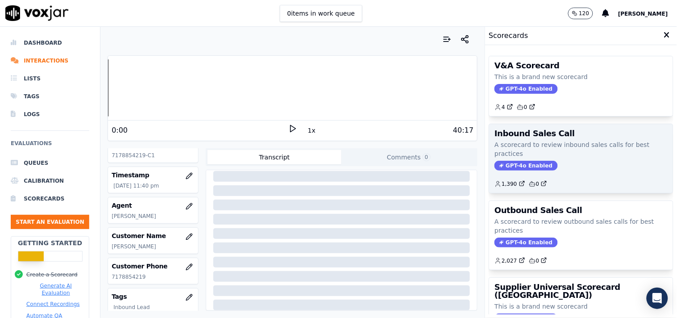
click at [507, 166] on span "GPT-4o Enabled" at bounding box center [526, 166] width 63 height 10
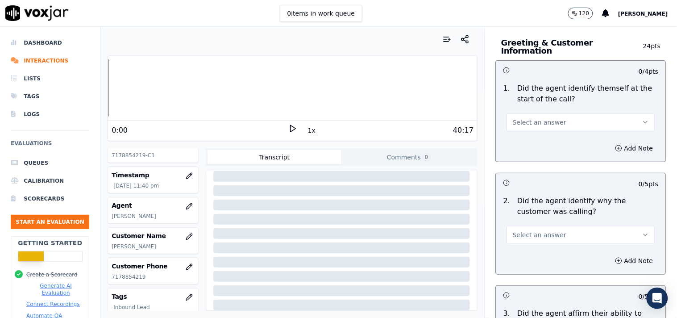
click at [564, 118] on button "Select an answer" at bounding box center [581, 122] width 148 height 18
click at [552, 137] on div "Yes" at bounding box center [565, 138] width 131 height 14
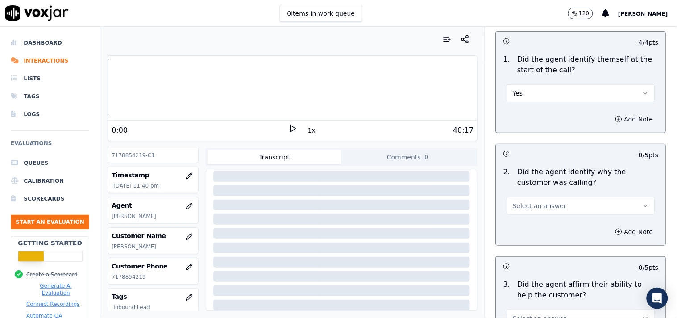
scroll to position [99, 0]
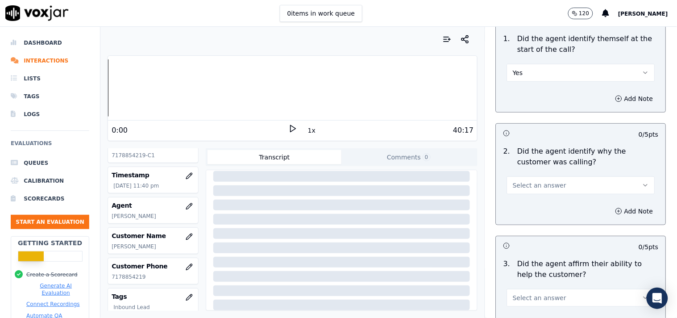
click at [559, 176] on button "Select an answer" at bounding box center [581, 185] width 148 height 18
click at [554, 199] on div "Yes" at bounding box center [565, 201] width 131 height 14
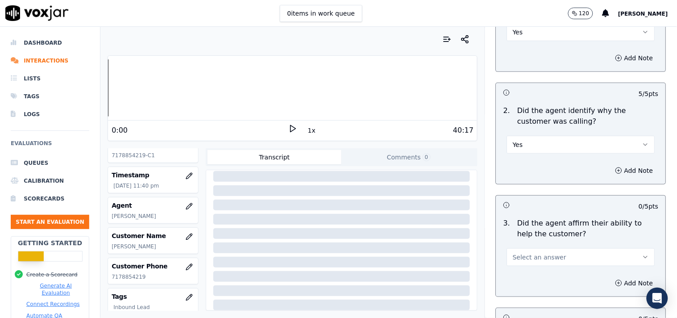
scroll to position [198, 0]
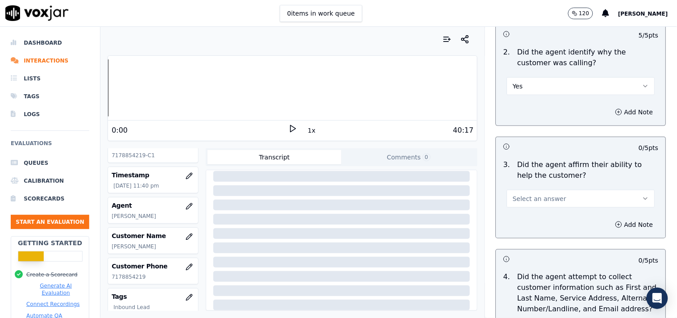
click at [561, 191] on button "Select an answer" at bounding box center [581, 199] width 148 height 18
click at [553, 211] on div "Yes" at bounding box center [565, 214] width 131 height 14
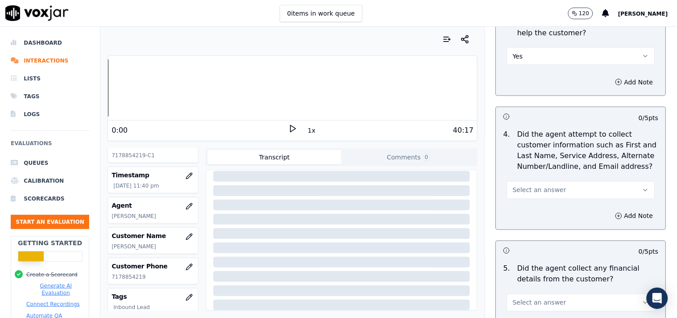
scroll to position [347, 0]
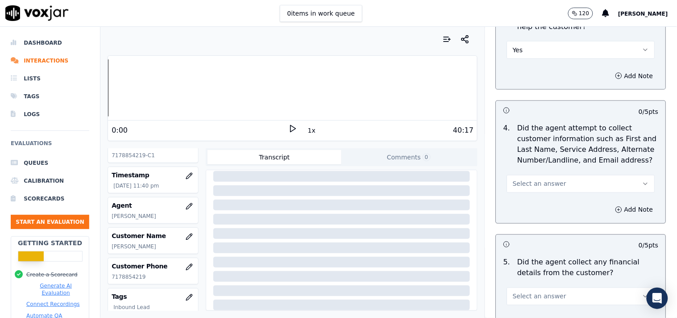
click at [567, 180] on button "Select an answer" at bounding box center [581, 184] width 148 height 18
click at [549, 195] on div "Yes" at bounding box center [565, 199] width 131 height 14
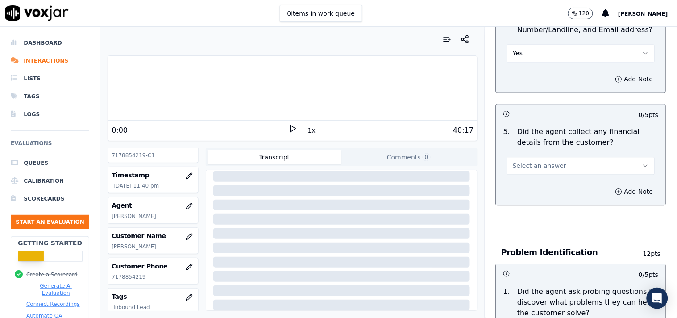
scroll to position [496, 0]
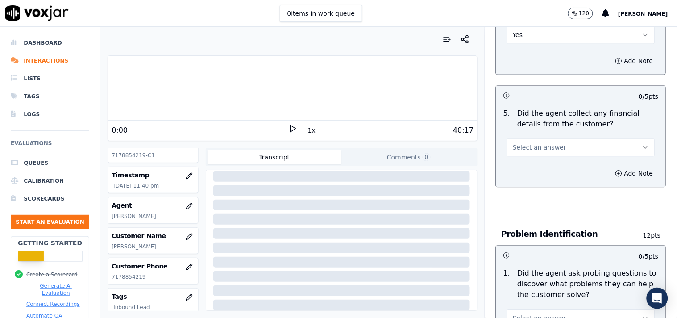
click at [549, 146] on span "Select an answer" at bounding box center [540, 147] width 54 height 9
click at [539, 177] on div "No" at bounding box center [565, 177] width 131 height 14
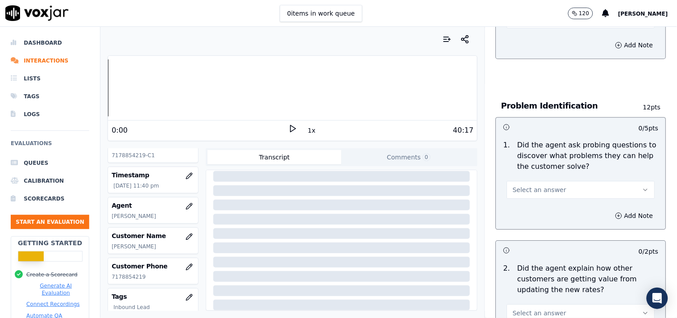
scroll to position [644, 0]
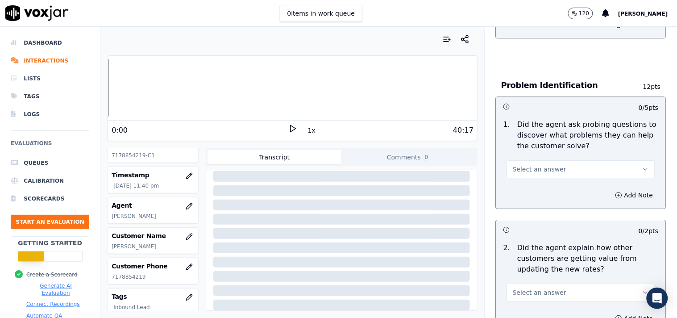
click at [554, 160] on button "Select an answer" at bounding box center [581, 169] width 148 height 18
click at [547, 183] on div "Yes" at bounding box center [565, 185] width 131 height 14
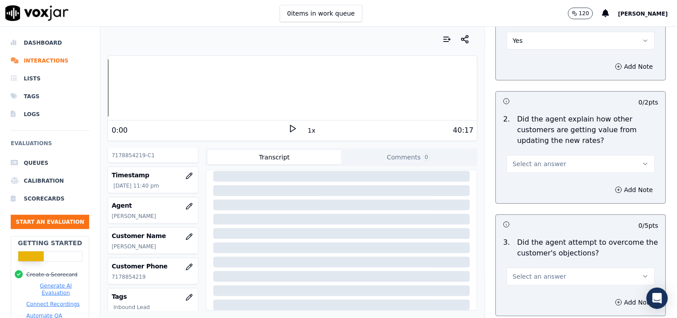
scroll to position [793, 0]
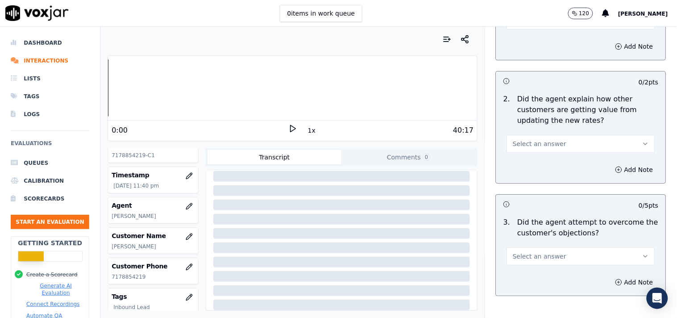
click at [555, 135] on button "Select an answer" at bounding box center [581, 144] width 148 height 18
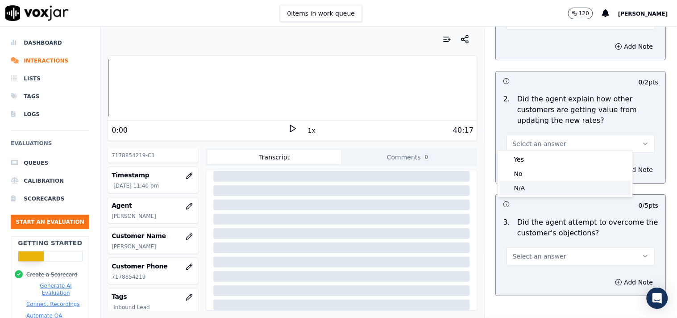
click at [532, 186] on div "N/A" at bounding box center [565, 188] width 131 height 14
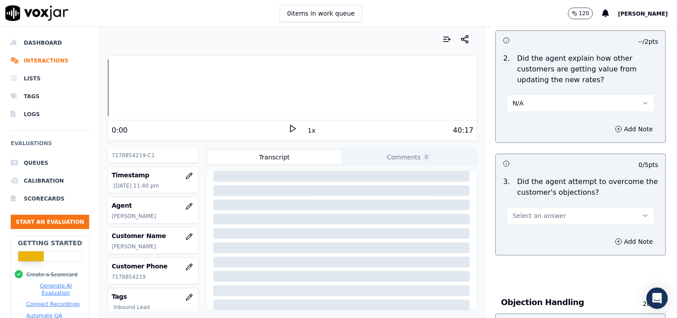
scroll to position [893, 0]
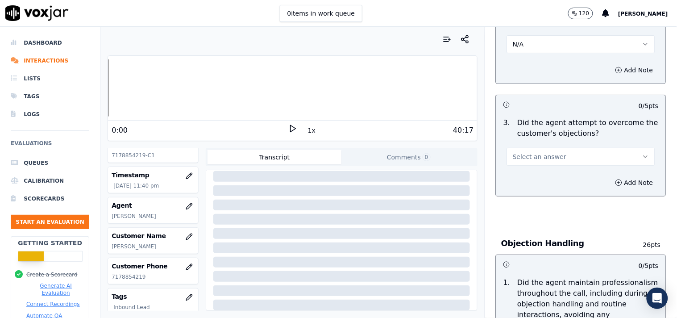
click at [542, 152] on span "Select an answer" at bounding box center [540, 156] width 54 height 9
click at [530, 172] on div "Yes" at bounding box center [565, 173] width 131 height 14
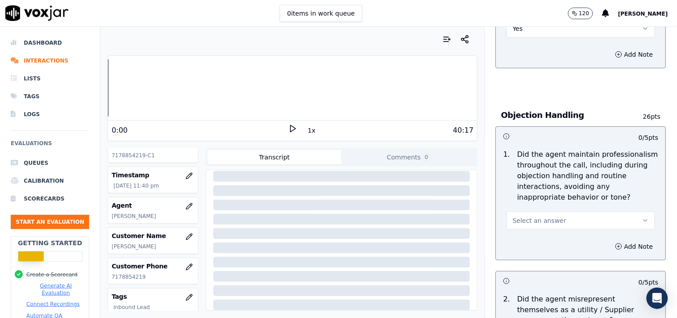
scroll to position [1041, 0]
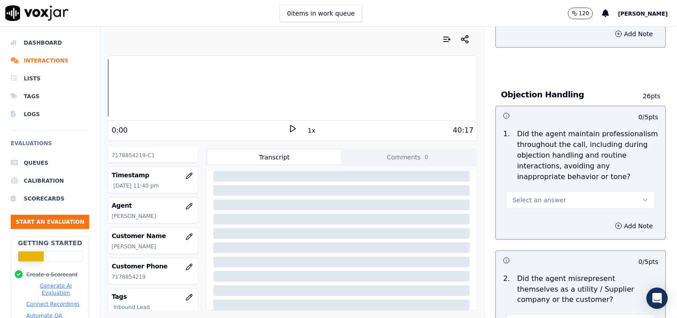
click at [536, 197] on span "Select an answer" at bounding box center [540, 199] width 54 height 9
click at [532, 215] on div "Yes" at bounding box center [565, 216] width 131 height 14
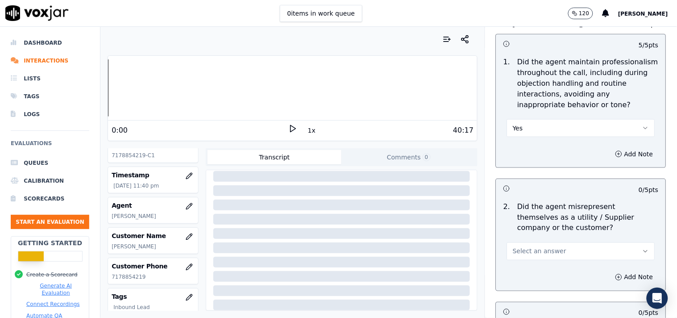
scroll to position [1190, 0]
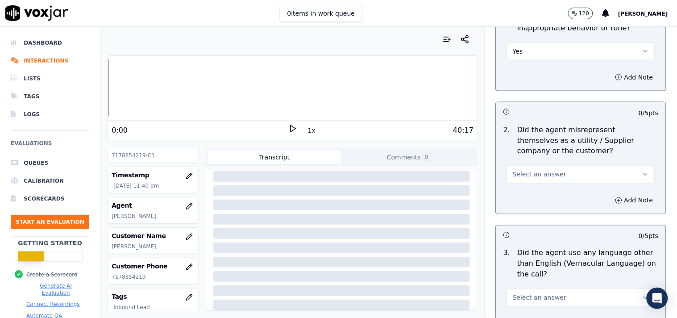
click at [548, 172] on span "Select an answer" at bounding box center [540, 174] width 54 height 9
click at [537, 194] on div "Yes" at bounding box center [565, 190] width 131 height 14
click at [538, 170] on button "Yes" at bounding box center [581, 175] width 148 height 18
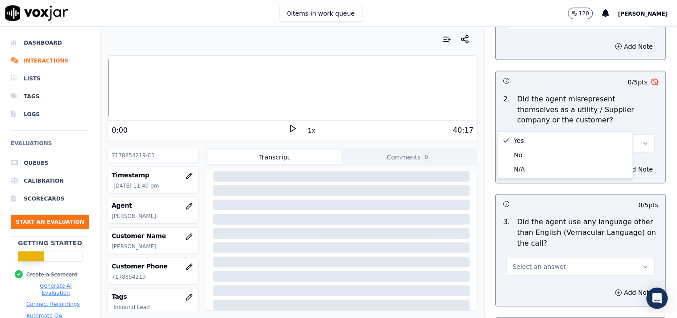
scroll to position [1239, 0]
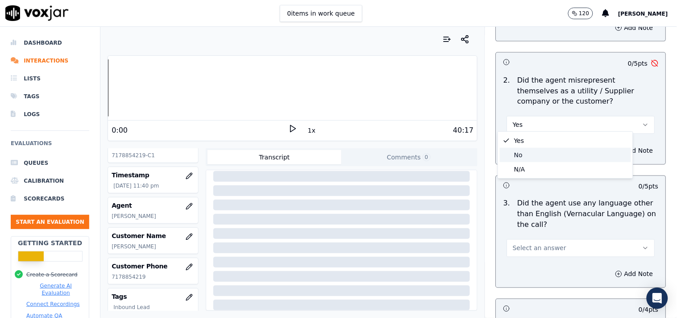
click at [536, 150] on div "No" at bounding box center [565, 155] width 131 height 14
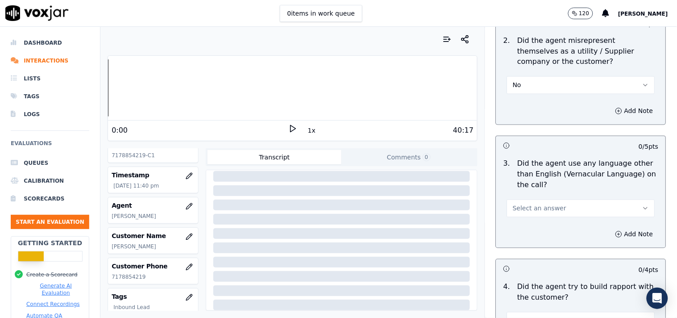
scroll to position [1339, 0]
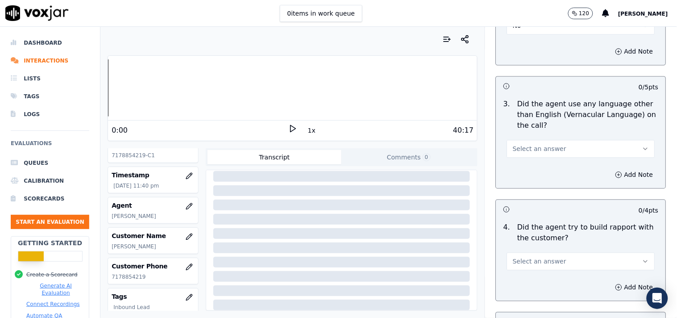
click at [549, 144] on span "Select an answer" at bounding box center [540, 148] width 54 height 9
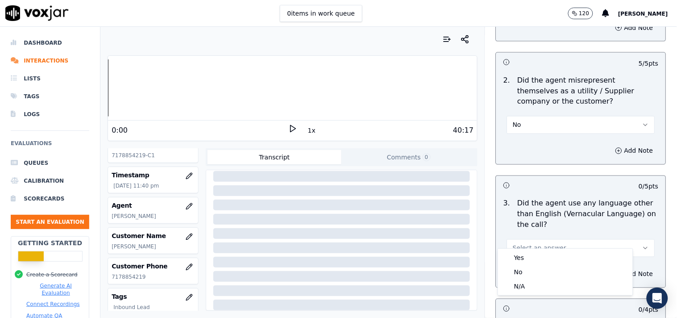
scroll to position [1289, 0]
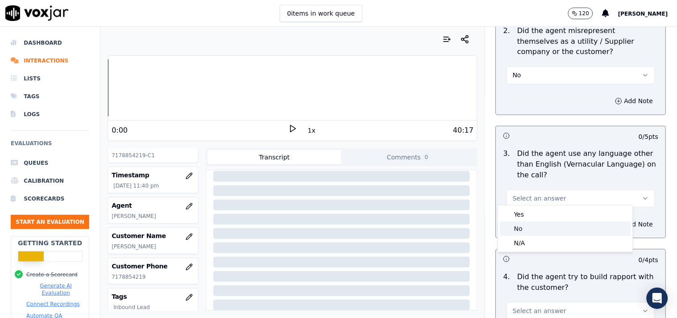
click at [528, 229] on div "No" at bounding box center [565, 228] width 131 height 14
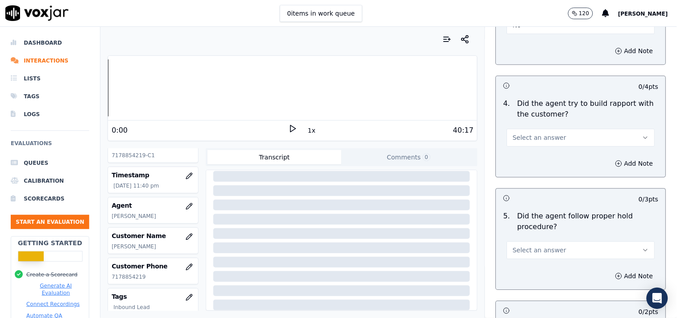
scroll to position [1488, 0]
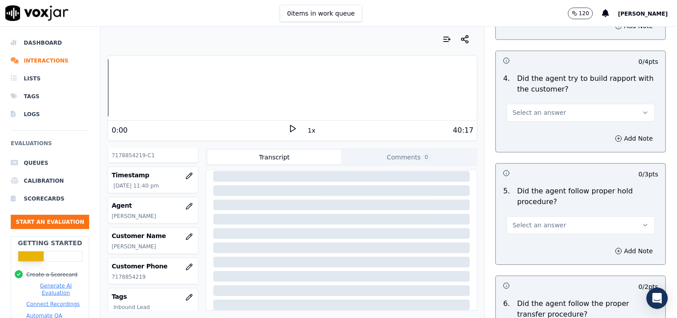
click at [544, 104] on button "Select an answer" at bounding box center [581, 113] width 148 height 18
click at [539, 125] on div "Yes" at bounding box center [565, 128] width 131 height 14
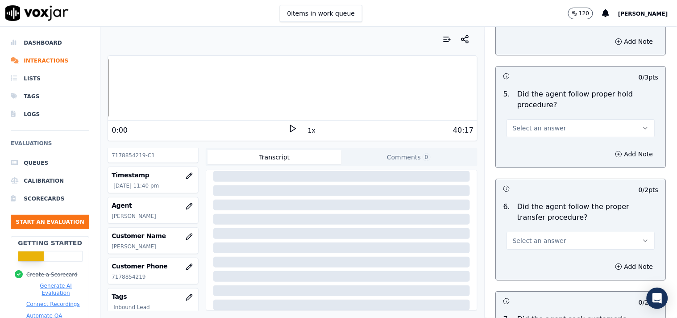
scroll to position [1587, 0]
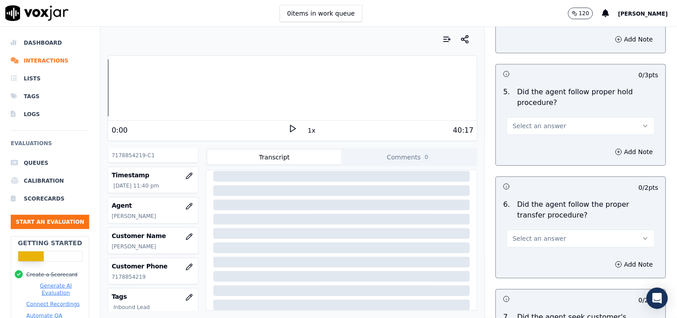
click at [545, 122] on span "Select an answer" at bounding box center [540, 125] width 54 height 9
click at [543, 140] on div "Yes" at bounding box center [565, 142] width 131 height 14
click at [550, 233] on button "Select an answer" at bounding box center [581, 238] width 148 height 18
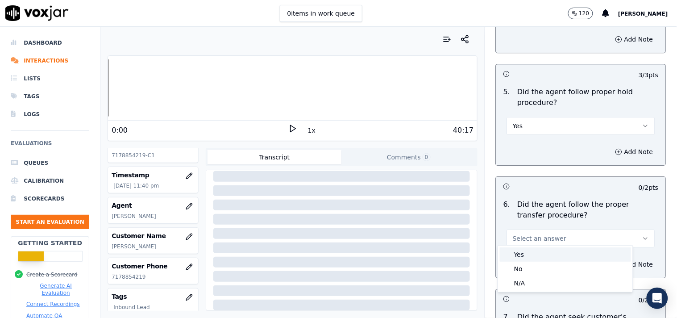
click at [551, 255] on div "Yes" at bounding box center [565, 254] width 131 height 14
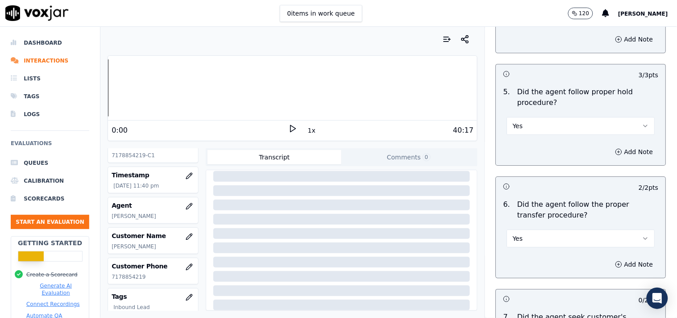
click at [544, 230] on button "Yes" at bounding box center [581, 238] width 148 height 18
click at [539, 255] on div "Yes" at bounding box center [565, 254] width 131 height 14
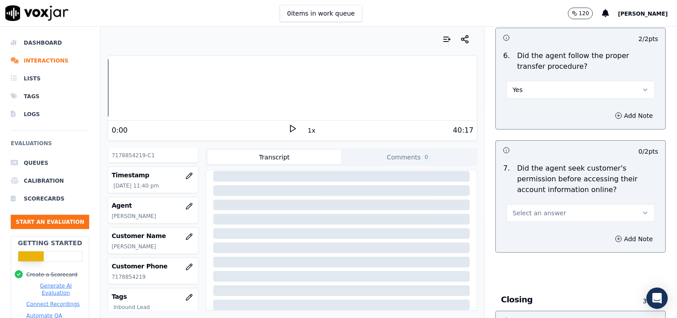
scroll to position [1785, 0]
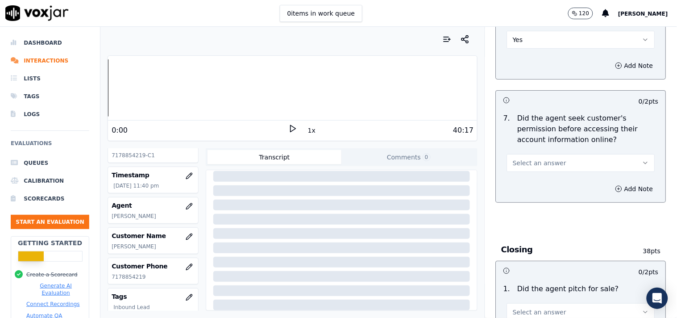
click at [539, 152] on div "Select an answer" at bounding box center [581, 162] width 148 height 20
click at [538, 154] on button "Select an answer" at bounding box center [581, 163] width 148 height 18
click at [551, 175] on div "Yes" at bounding box center [565, 179] width 131 height 14
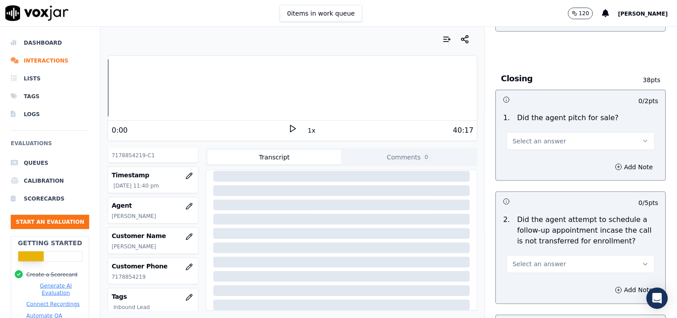
scroll to position [1983, 0]
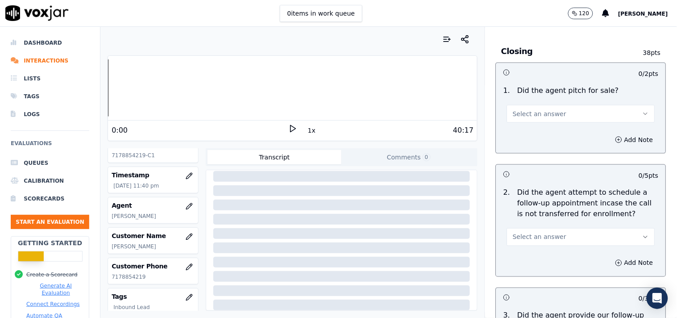
click at [557, 105] on button "Select an answer" at bounding box center [581, 114] width 148 height 18
click at [545, 126] on div "Yes" at bounding box center [565, 130] width 131 height 14
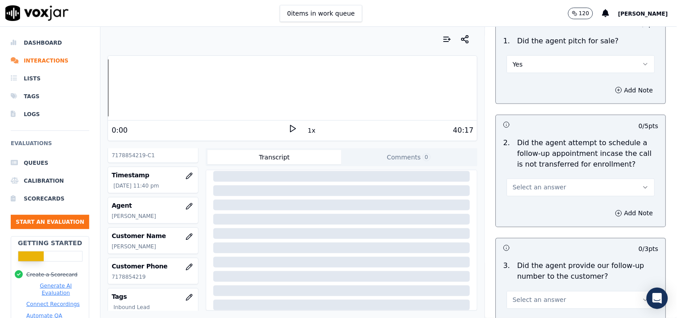
scroll to position [2082, 0]
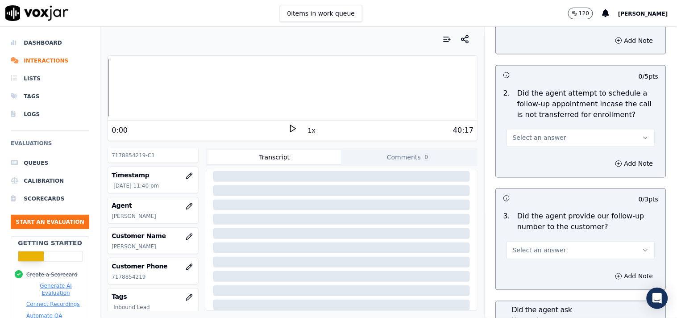
click at [555, 130] on button "Select an answer" at bounding box center [581, 138] width 148 height 18
click at [550, 153] on div "Yes" at bounding box center [565, 154] width 131 height 14
click at [554, 135] on button "Yes" at bounding box center [581, 138] width 148 height 18
click at [548, 150] on div "Yes" at bounding box center [565, 154] width 131 height 14
click at [553, 129] on button "Yes" at bounding box center [581, 138] width 148 height 18
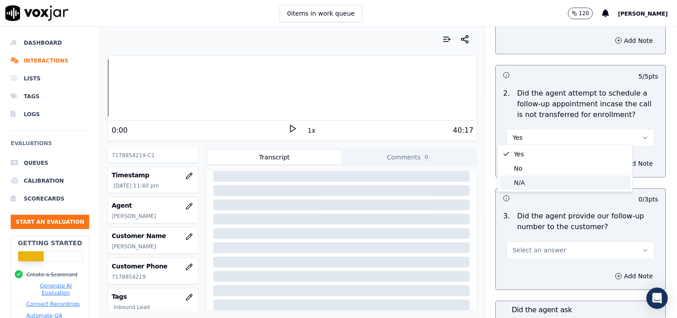
click at [533, 182] on div "N/A" at bounding box center [565, 182] width 131 height 14
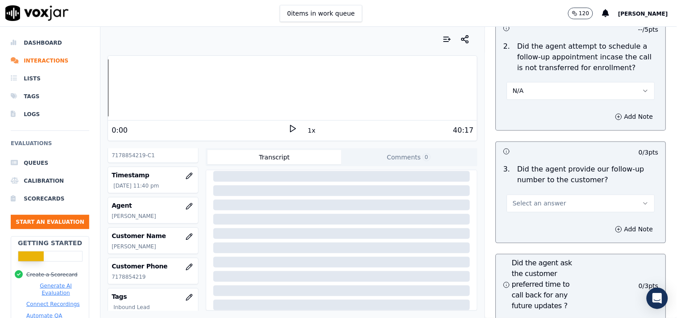
scroll to position [2182, 0]
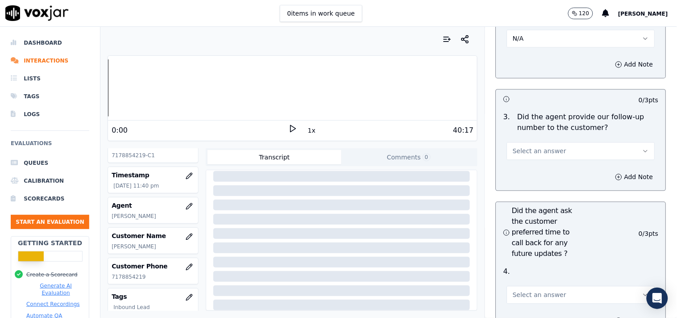
click at [549, 147] on span "Select an answer" at bounding box center [540, 151] width 54 height 9
click at [539, 166] on div "Yes" at bounding box center [565, 167] width 131 height 14
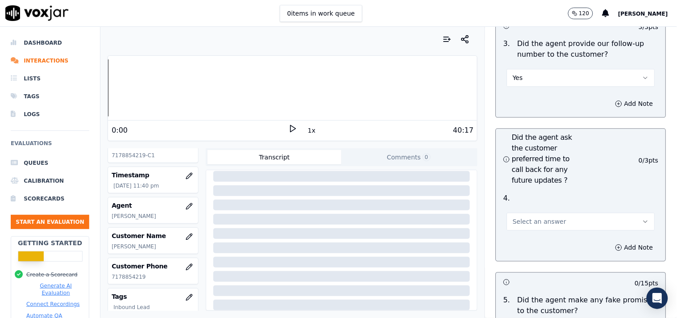
scroll to position [2331, 0]
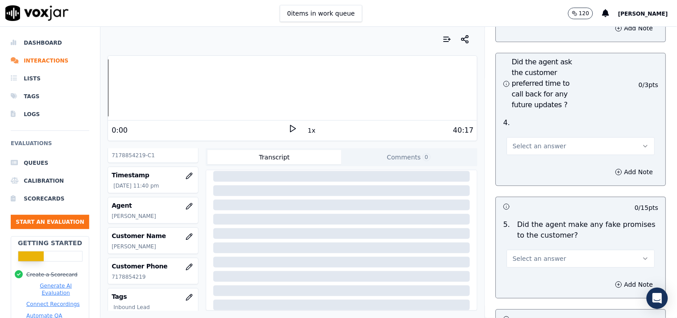
click at [551, 141] on button "Select an answer" at bounding box center [581, 146] width 148 height 18
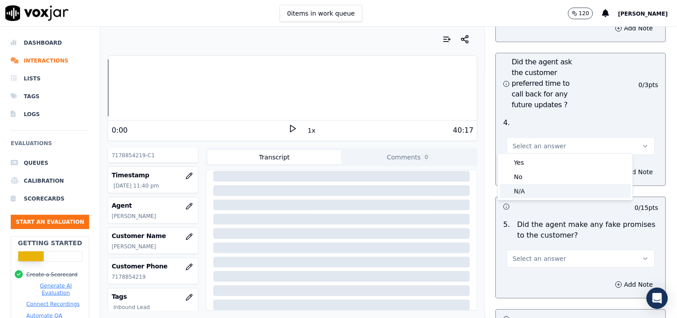
click at [523, 191] on div "N/A" at bounding box center [565, 191] width 131 height 14
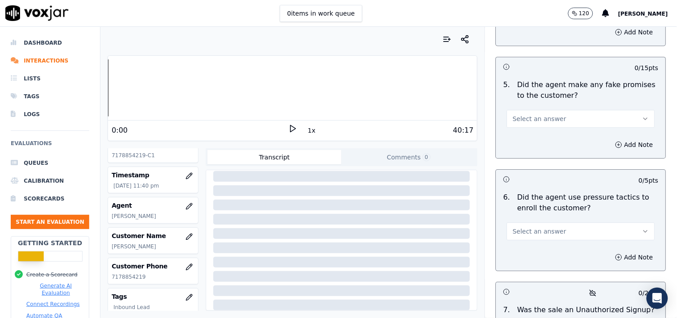
scroll to position [2479, 0]
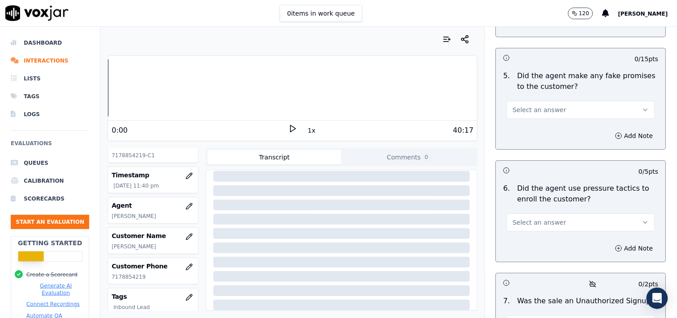
click at [559, 101] on button "Select an answer" at bounding box center [581, 110] width 148 height 18
click at [538, 143] on div "No" at bounding box center [565, 140] width 131 height 14
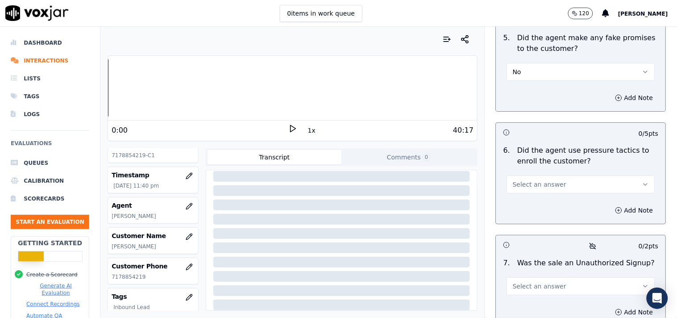
scroll to position [2578, 0]
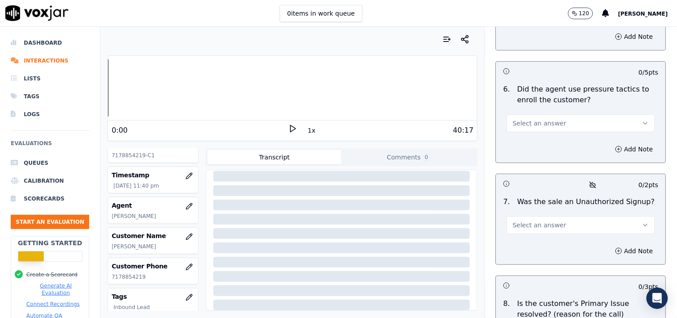
click at [543, 114] on button "Select an answer" at bounding box center [581, 123] width 148 height 18
click at [539, 138] on div "Yes" at bounding box center [565, 140] width 131 height 14
click at [546, 118] on button "Yes" at bounding box center [581, 123] width 148 height 18
click at [539, 148] on div "No" at bounding box center [565, 154] width 131 height 14
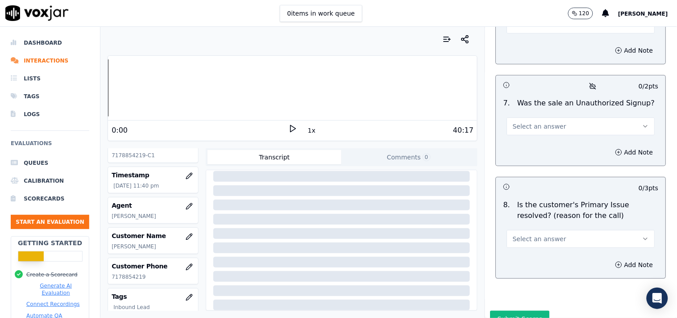
scroll to position [2678, 0]
click at [558, 121] on button "Select an answer" at bounding box center [581, 125] width 148 height 18
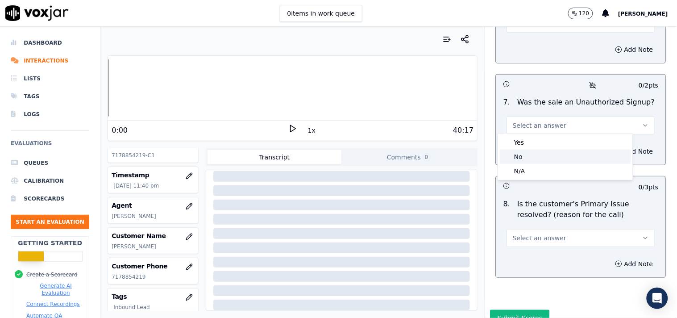
click at [540, 163] on div "No" at bounding box center [565, 157] width 131 height 14
click at [565, 120] on button "No" at bounding box center [581, 125] width 148 height 18
click at [533, 174] on div "N/A" at bounding box center [565, 171] width 131 height 14
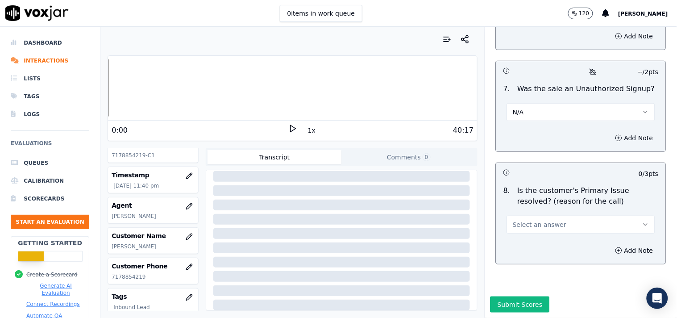
scroll to position [2710, 0]
click at [543, 220] on span "Select an answer" at bounding box center [540, 224] width 54 height 9
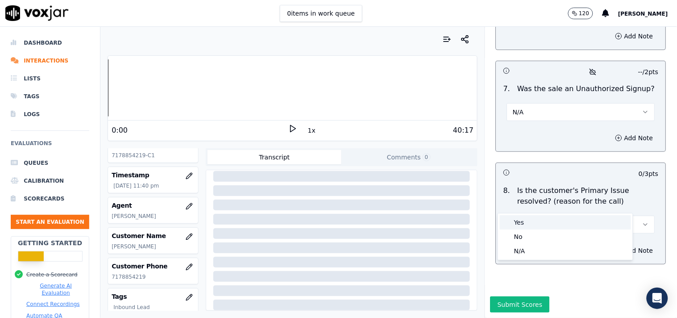
click at [536, 225] on div "Yes" at bounding box center [565, 222] width 131 height 14
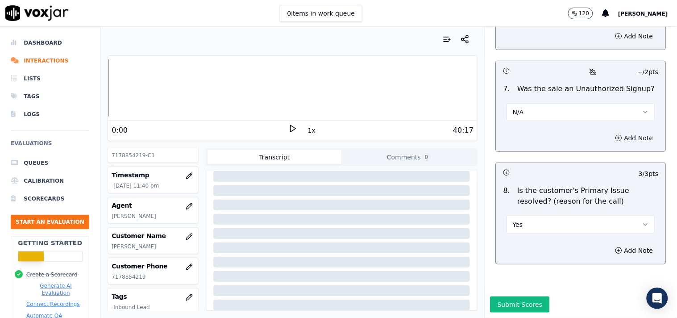
click at [609, 132] on button "Add Note" at bounding box center [634, 138] width 49 height 12
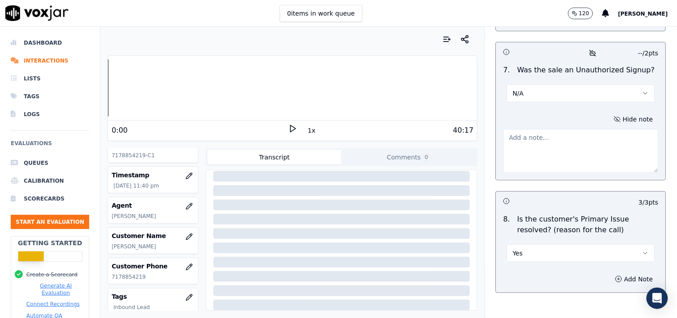
click at [587, 144] on textarea at bounding box center [580, 151] width 155 height 44
click at [551, 153] on textarea at bounding box center [580, 151] width 155 height 44
paste textarea ""In CTS when verifier ask the qusetion Do you received any type of help from Go…"
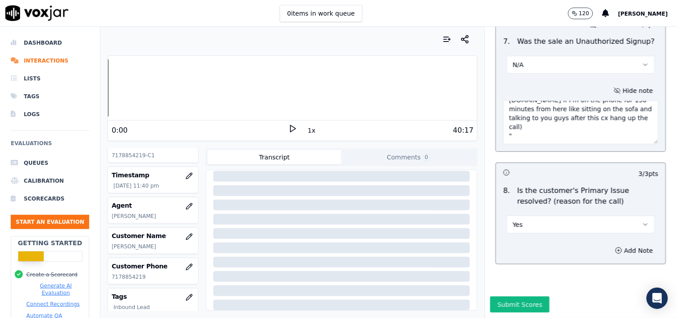
scroll to position [2757, 0]
type textarea ""In CTS when verifier ask the qusetion Do you received any type of help from Go…"
click at [523, 286] on button "Submit Scores" at bounding box center [519, 304] width 59 height 16
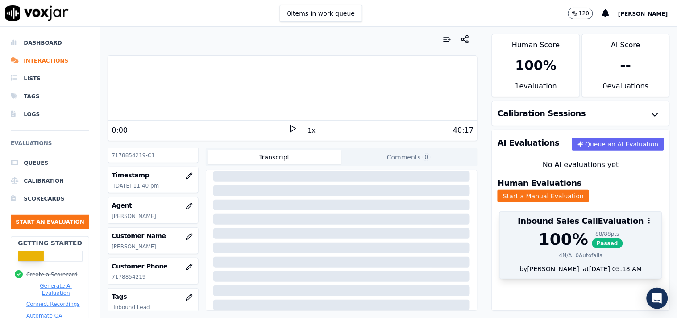
click at [592, 240] on div "88 / 88 pts Passed" at bounding box center [607, 239] width 31 height 18
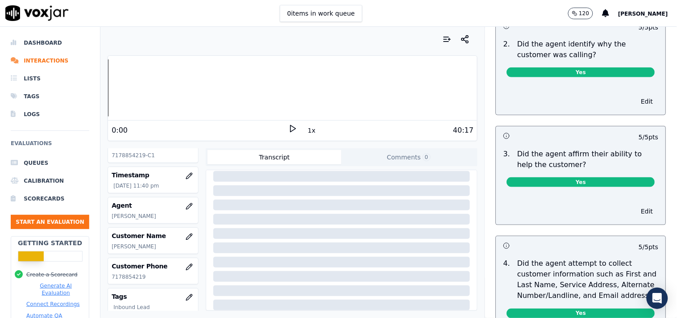
scroll to position [0, 0]
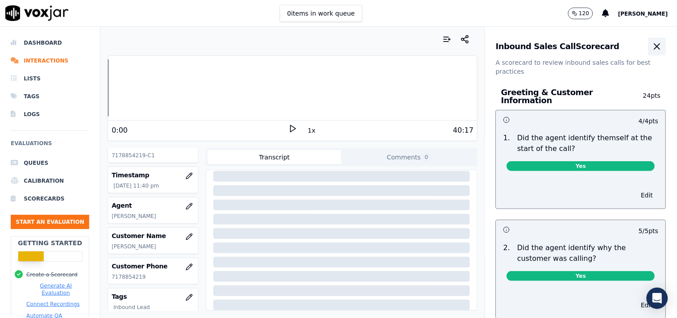
click at [609, 43] on icon "button" at bounding box center [657, 46] width 11 height 11
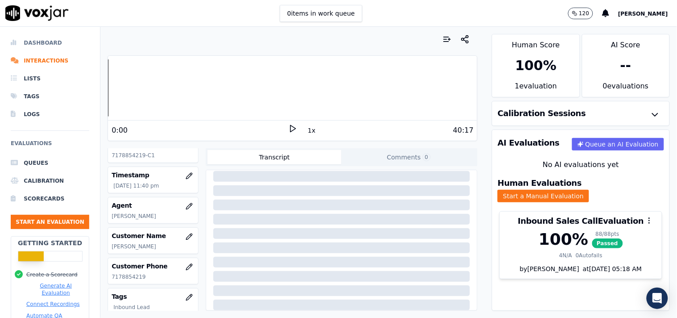
click at [43, 44] on li "Dashboard" at bounding box center [50, 43] width 79 height 18
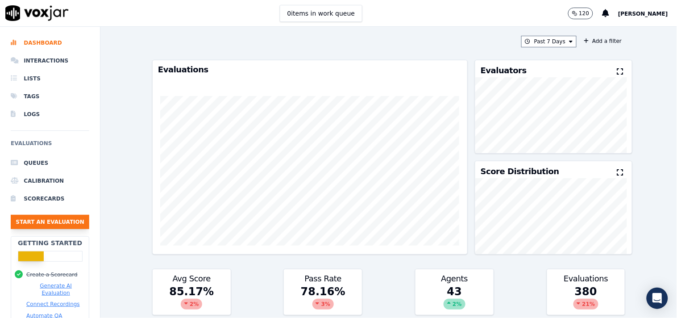
click at [50, 221] on button "Start an Evaluation" at bounding box center [50, 222] width 79 height 14
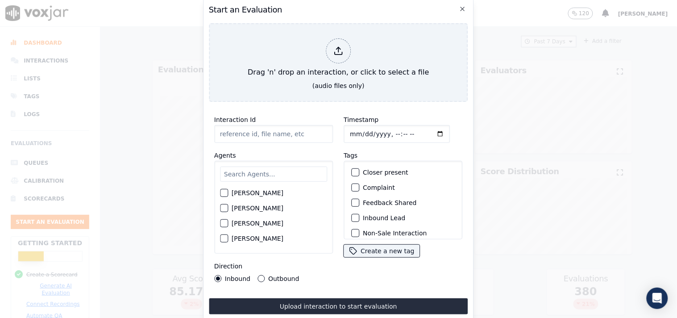
click at [354, 128] on input "Timestamp" at bounding box center [397, 134] width 106 height 18
type input "2025-09-04T23:49"
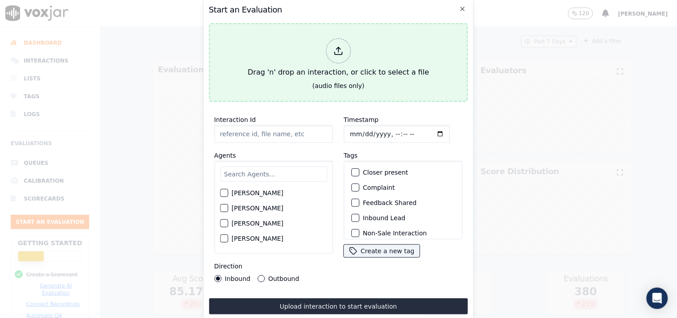
click at [327, 53] on div at bounding box center [338, 50] width 25 height 25
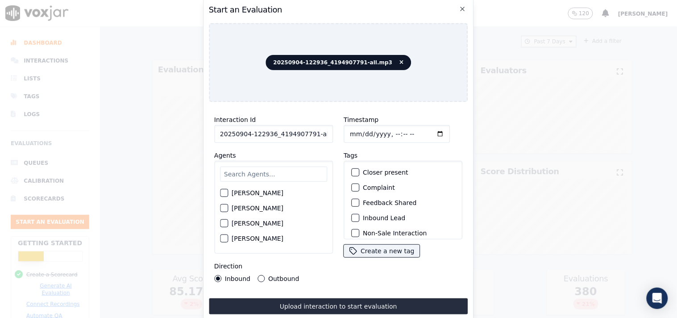
click at [308, 132] on input "20250904-122936_4194907791-all.mp3" at bounding box center [273, 134] width 119 height 18
type input "20250904-122936_4194907791-all.C1"
click at [242, 174] on input "text" at bounding box center [273, 173] width 107 height 15
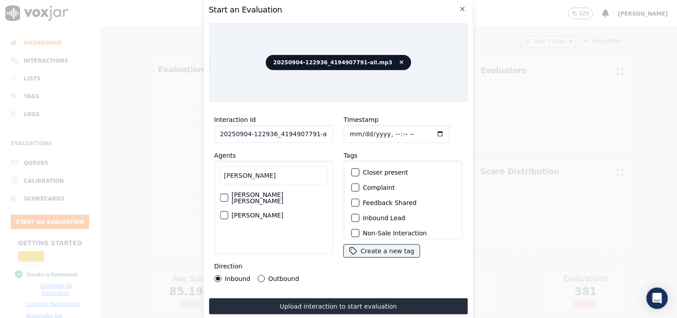
type input "Sam"
click at [264, 208] on div "Sam Lakra" at bounding box center [273, 215] width 107 height 15
click at [227, 211] on button "Sam Lakra" at bounding box center [224, 215] width 8 height 8
click at [394, 217] on label "Inbound Lead" at bounding box center [384, 218] width 42 height 6
click at [359, 217] on button "Inbound Lead" at bounding box center [355, 218] width 8 height 8
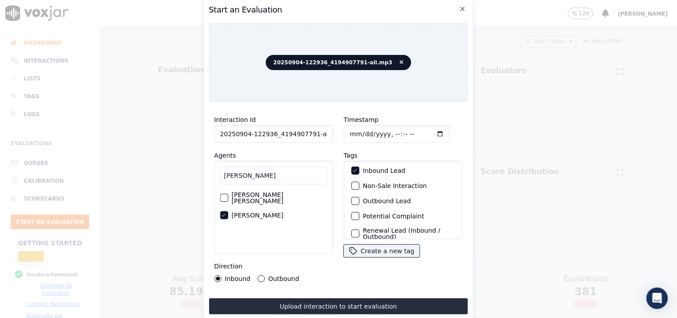
scroll to position [29, 0]
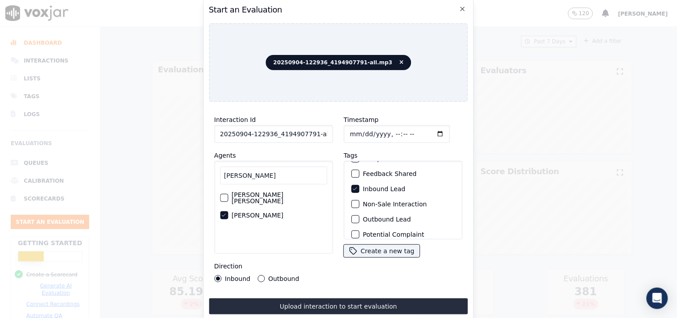
click at [383, 201] on label "Non-Sale Interaction" at bounding box center [395, 204] width 64 height 6
click at [359, 200] on button "Non-Sale Interaction" at bounding box center [355, 204] width 8 height 8
click at [317, 132] on input "20250904-122936_4194907791-all.C1" at bounding box center [273, 134] width 119 height 18
type input "20250904-122936_4194907791-C1"
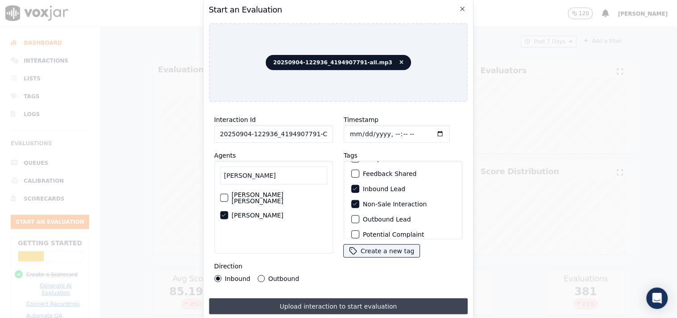
click at [271, 286] on button "Upload interaction to start evaluation" at bounding box center [338, 306] width 259 height 16
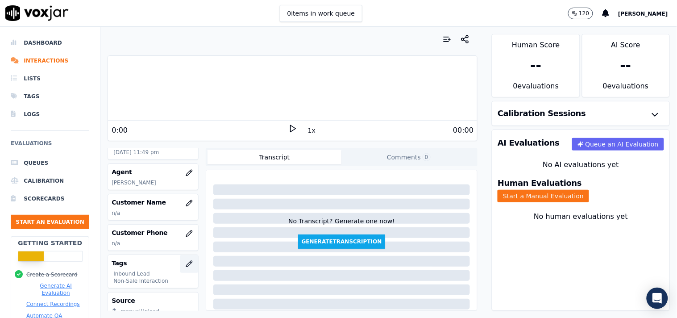
scroll to position [144, 0]
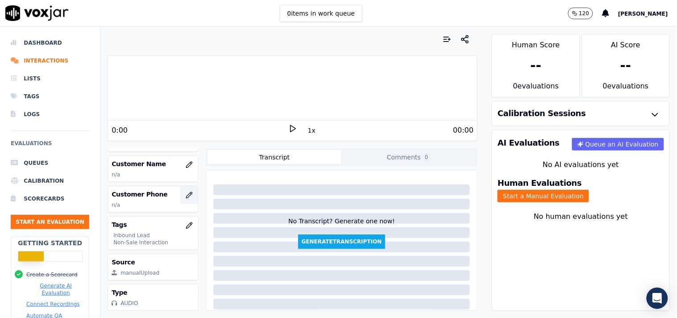
click at [186, 191] on icon "button" at bounding box center [189, 194] width 7 height 7
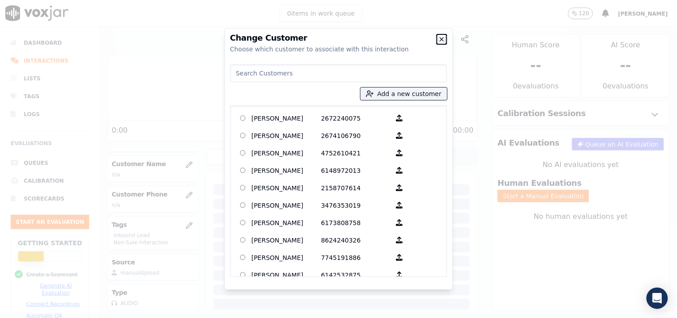
click at [440, 41] on icon "button" at bounding box center [441, 39] width 7 height 7
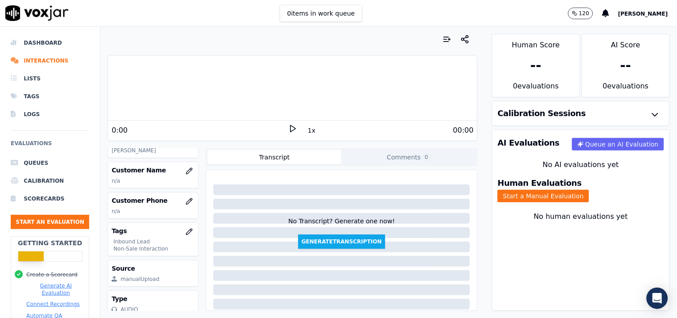
scroll to position [95, 0]
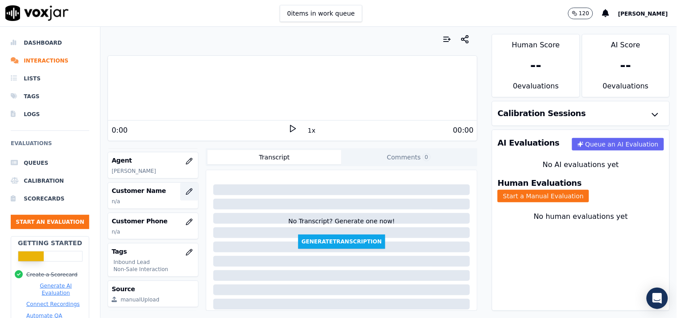
click at [186, 194] on icon "button" at bounding box center [189, 191] width 6 height 6
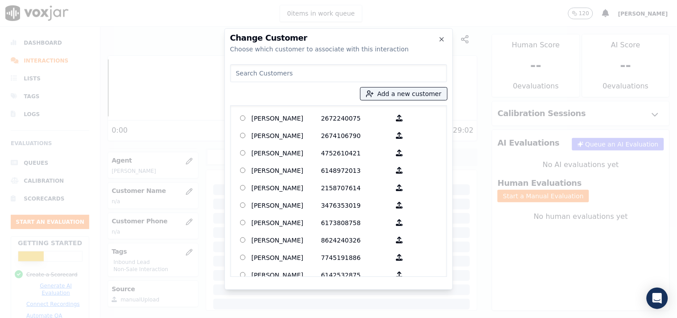
type input "Douglas Moye"
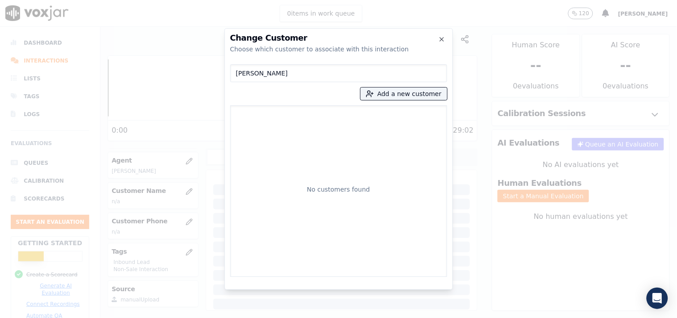
drag, startPoint x: 318, startPoint y: 74, endPoint x: 161, endPoint y: 68, distance: 157.7
click at [156, 286] on div "Change Customer Choose which customer to associate with this interaction Dougla…" at bounding box center [338, 318] width 677 height 0
click at [387, 92] on button "Add a new customer" at bounding box center [404, 93] width 87 height 12
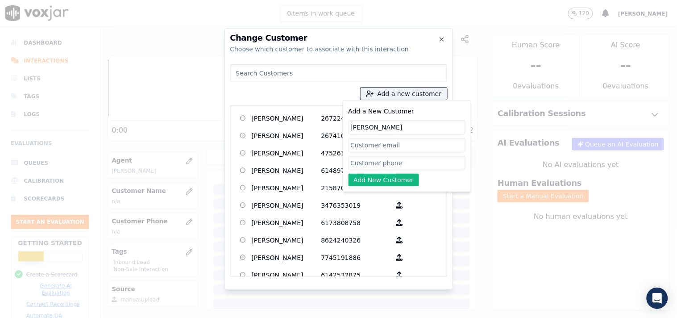
type input "Douglas Moye"
click at [366, 162] on input "Add a New Customer" at bounding box center [407, 163] width 117 height 14
paste input "4194907791"
paste input "4193445965"
type input "4194907791_4193445965"
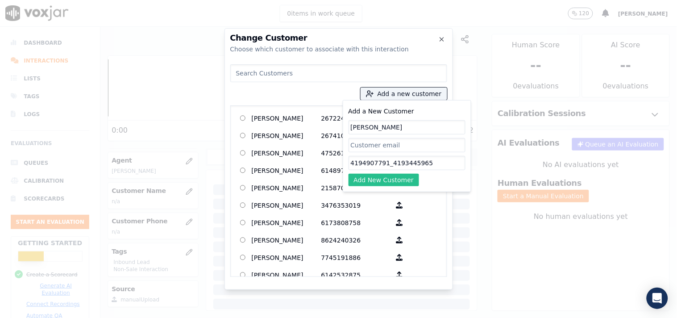
click at [395, 180] on button "Add New Customer" at bounding box center [384, 180] width 71 height 12
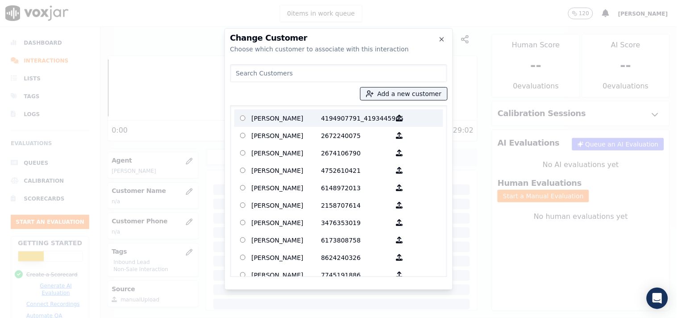
click at [267, 117] on p "Douglas Moye" at bounding box center [287, 118] width 70 height 14
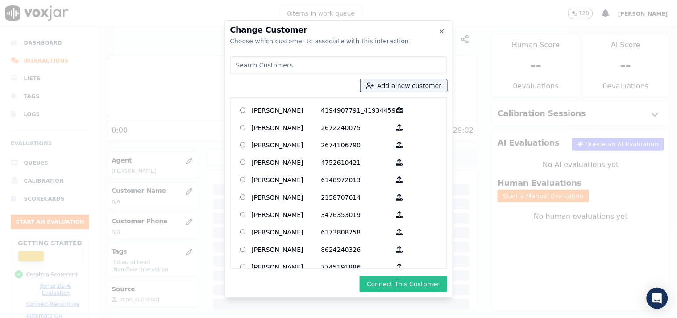
click at [390, 284] on button "Connect This Customer" at bounding box center [403, 284] width 87 height 16
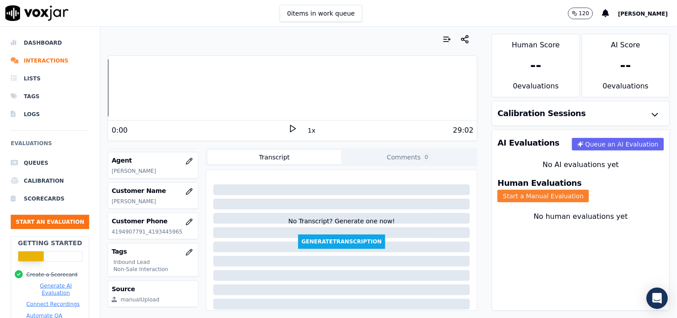
click at [565, 190] on button "Start a Manual Evaluation" at bounding box center [543, 196] width 91 height 12
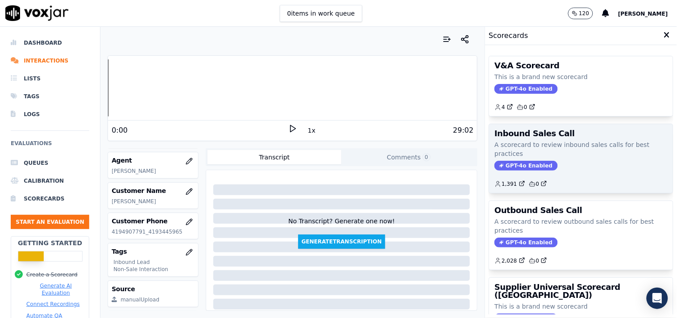
click at [508, 167] on span "GPT-4o Enabled" at bounding box center [526, 166] width 63 height 10
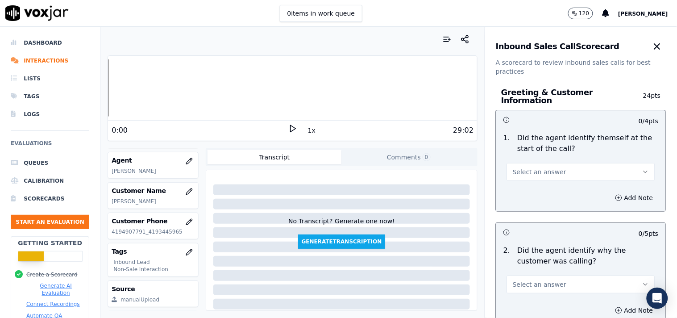
click at [567, 167] on button "Select an answer" at bounding box center [581, 172] width 148 height 18
click at [548, 186] on div "Yes" at bounding box center [565, 187] width 131 height 14
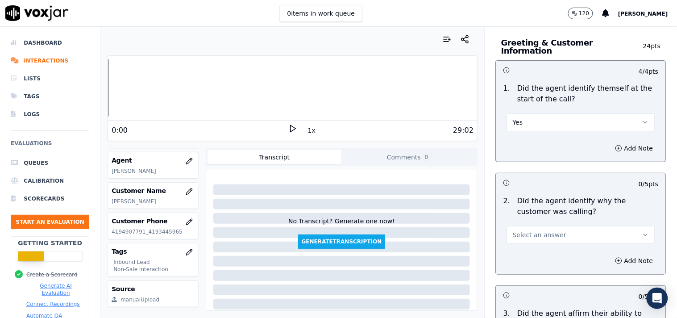
click at [593, 230] on button "Select an answer" at bounding box center [581, 235] width 148 height 18
click at [542, 252] on div "Yes" at bounding box center [565, 250] width 131 height 14
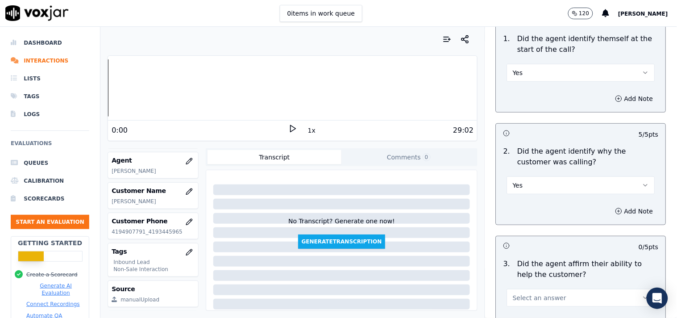
scroll to position [149, 0]
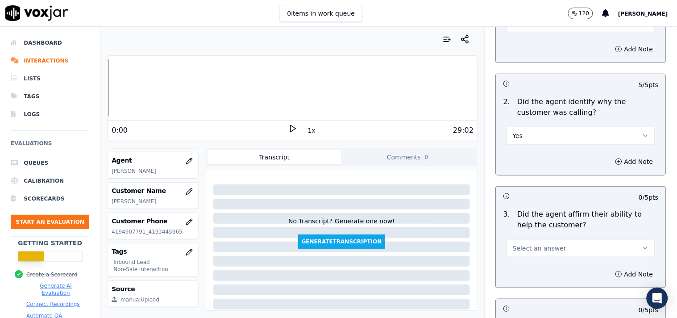
click at [567, 239] on button "Select an answer" at bounding box center [581, 248] width 148 height 18
click at [549, 262] on div "Yes" at bounding box center [565, 264] width 131 height 14
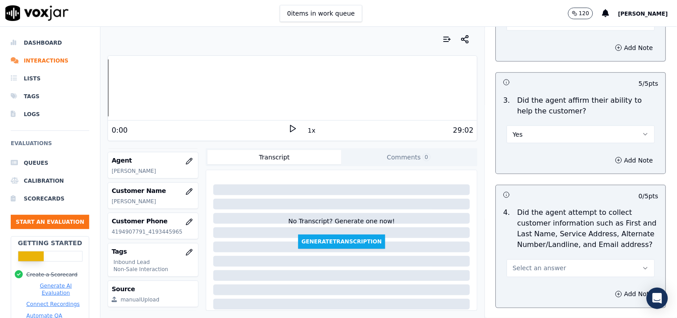
scroll to position [297, 0]
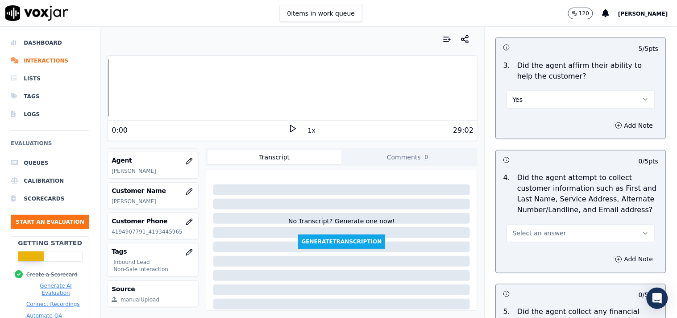
click at [558, 230] on button "Select an answer" at bounding box center [581, 233] width 148 height 18
click at [544, 252] on div "Yes" at bounding box center [565, 249] width 131 height 14
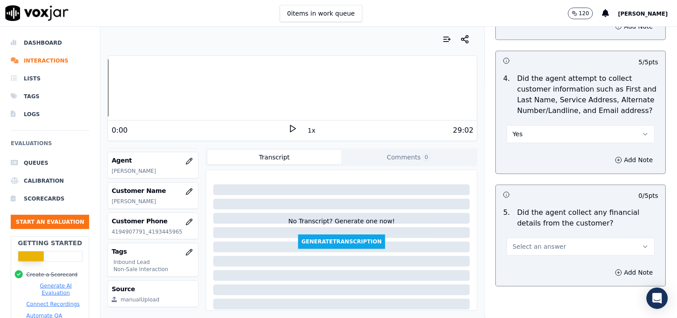
click at [548, 238] on button "Select an answer" at bounding box center [581, 247] width 148 height 18
click at [544, 270] on div "No" at bounding box center [565, 277] width 131 height 14
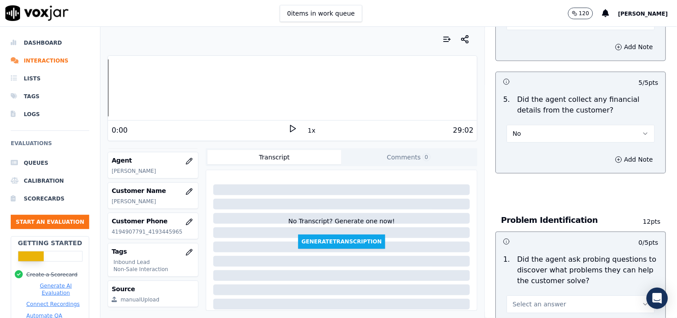
scroll to position [545, 0]
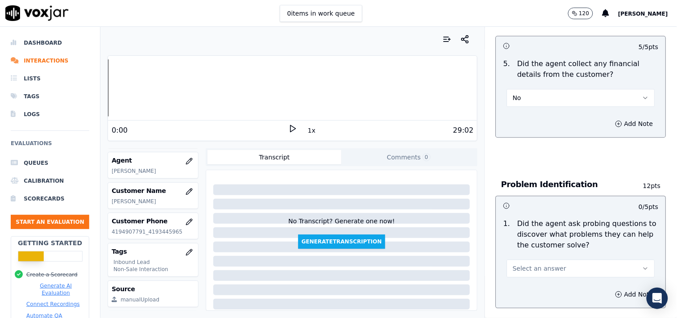
click at [546, 264] on span "Select an answer" at bounding box center [540, 268] width 54 height 9
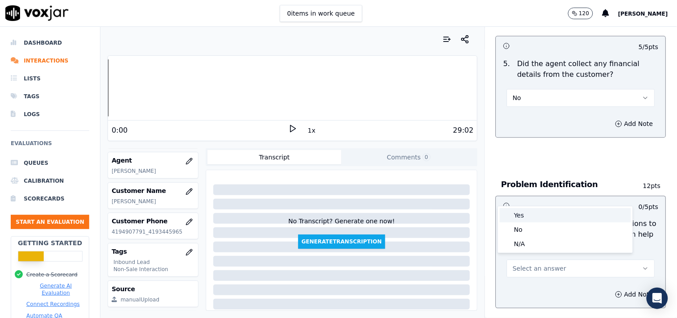
click at [533, 219] on div "Yes" at bounding box center [565, 215] width 131 height 14
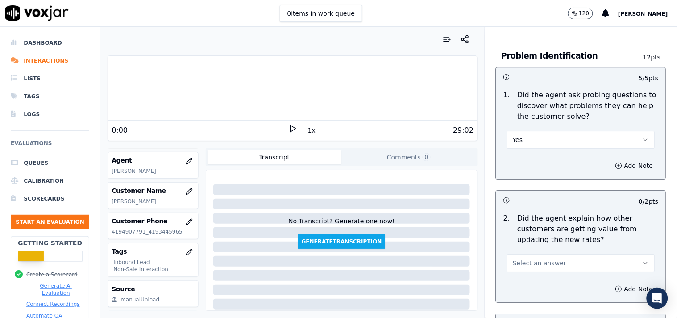
scroll to position [694, 0]
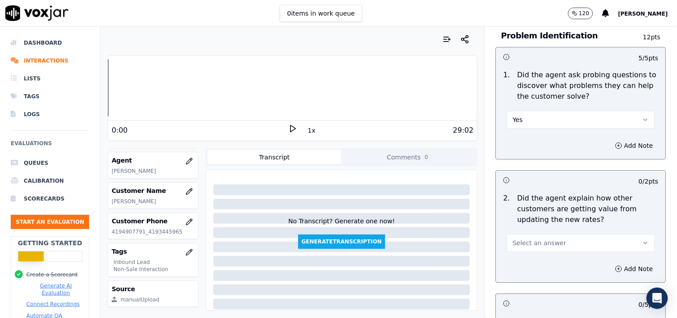
click at [550, 240] on button "Select an answer" at bounding box center [581, 243] width 148 height 18
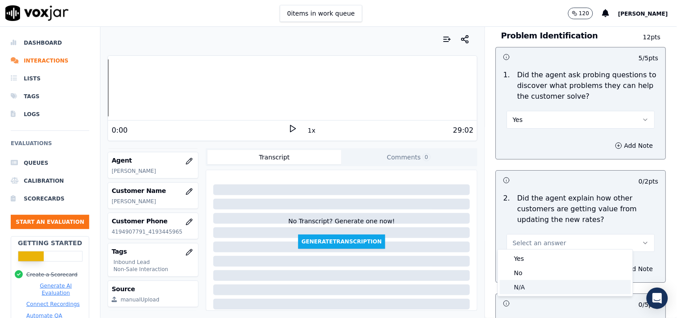
click at [535, 286] on div "N/A" at bounding box center [565, 287] width 131 height 14
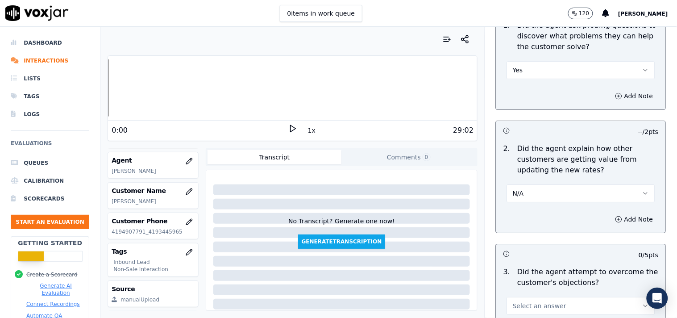
scroll to position [793, 0]
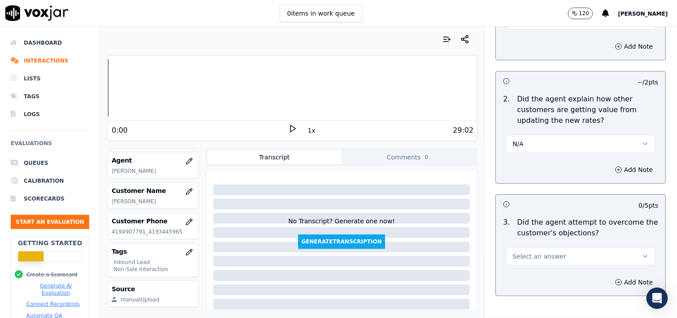
click at [565, 247] on button "Select an answer" at bounding box center [581, 256] width 148 height 18
click at [547, 266] on div "Yes" at bounding box center [565, 272] width 131 height 14
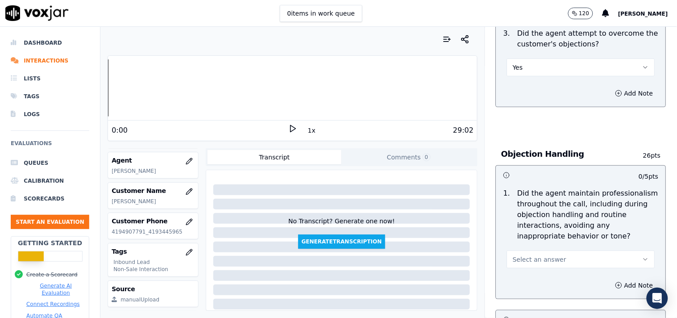
scroll to position [992, 0]
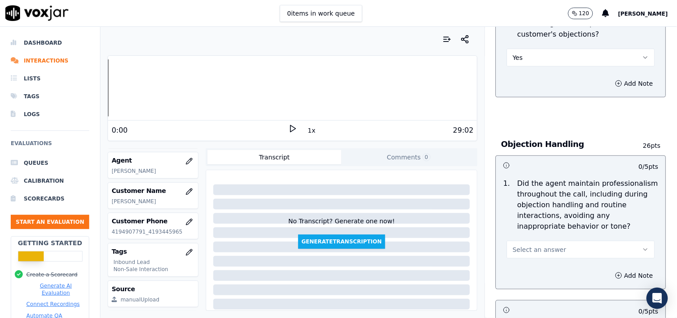
click at [550, 241] on button "Select an answer" at bounding box center [581, 250] width 148 height 18
click at [537, 265] on div "Yes" at bounding box center [565, 265] width 131 height 14
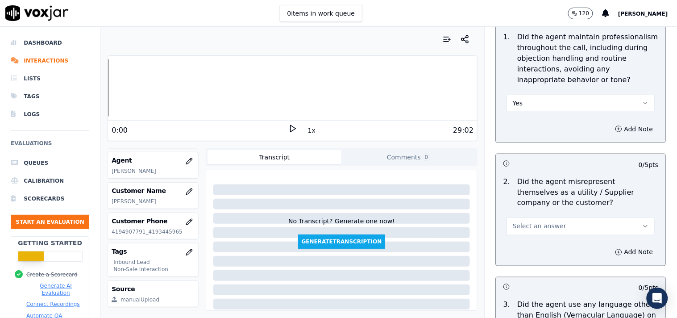
scroll to position [1140, 0]
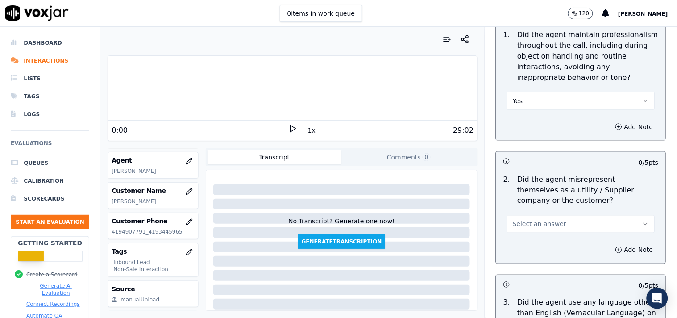
click at [548, 224] on span "Select an answer" at bounding box center [540, 224] width 54 height 9
click at [543, 253] on div "No" at bounding box center [565, 254] width 131 height 14
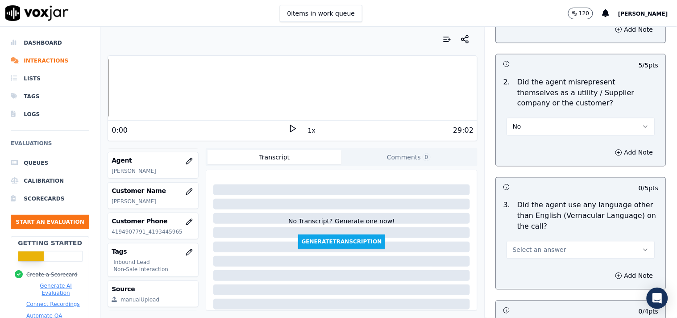
scroll to position [1239, 0]
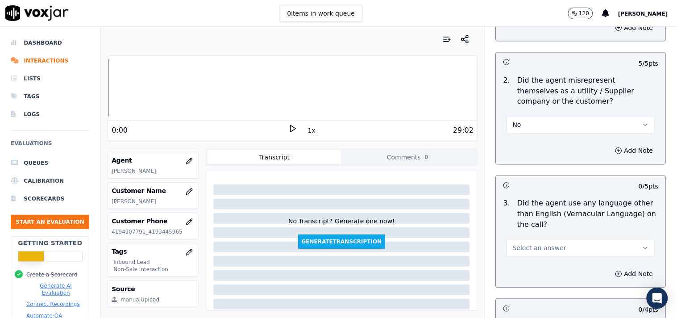
click at [548, 244] on span "Select an answer" at bounding box center [540, 248] width 54 height 9
click at [543, 280] on div "No" at bounding box center [565, 278] width 131 height 14
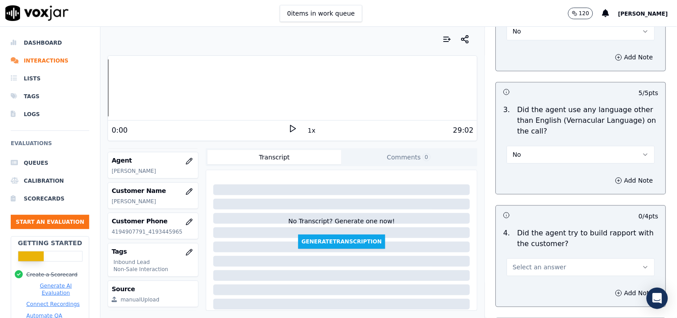
scroll to position [1339, 0]
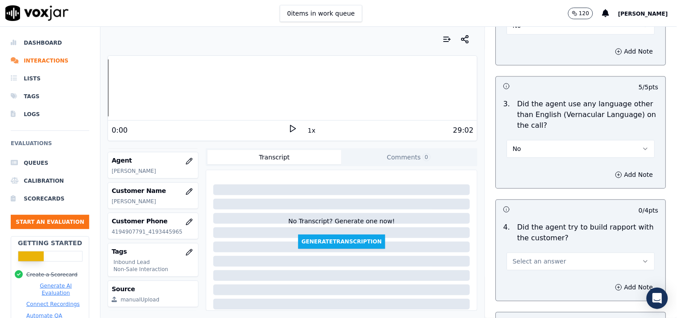
click at [548, 262] on button "Select an answer" at bounding box center [581, 261] width 148 height 18
click at [540, 277] on div "Yes" at bounding box center [565, 277] width 131 height 14
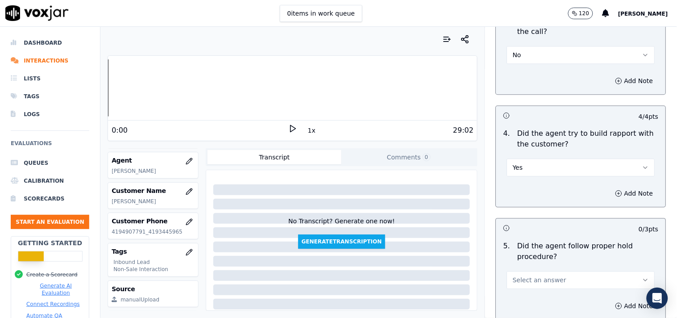
scroll to position [1438, 0]
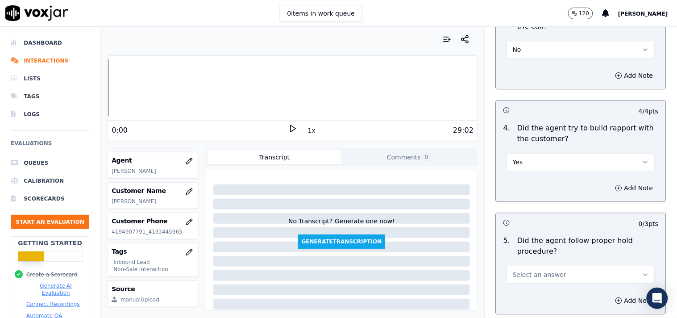
click at [543, 270] on span "Select an answer" at bounding box center [540, 274] width 54 height 9
click at [525, 220] on div "Yes" at bounding box center [565, 222] width 131 height 14
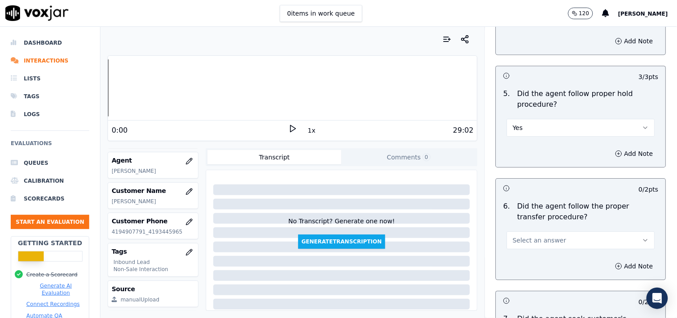
scroll to position [1587, 0]
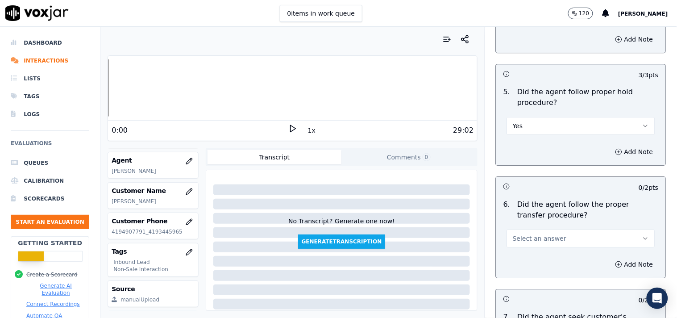
click at [537, 229] on button "Select an answer" at bounding box center [581, 238] width 148 height 18
click at [529, 254] on div "Yes" at bounding box center [565, 254] width 131 height 14
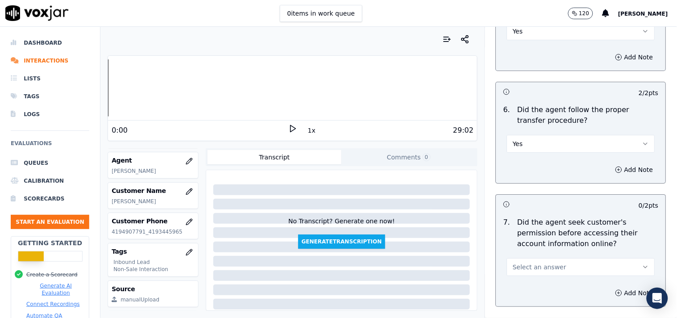
scroll to position [1686, 0]
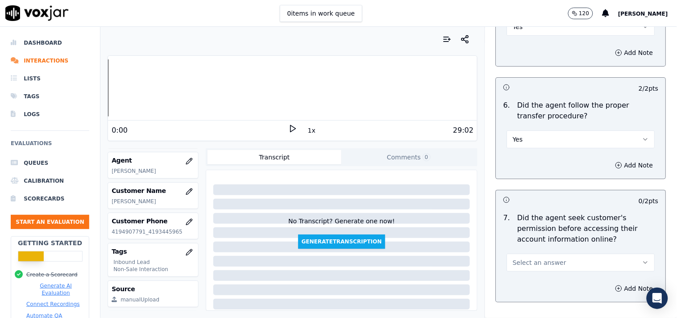
click at [536, 260] on span "Select an answer" at bounding box center [540, 262] width 54 height 9
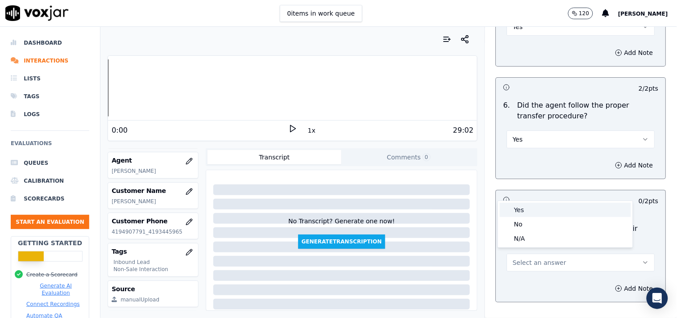
click at [534, 213] on div "Yes" at bounding box center [565, 210] width 131 height 14
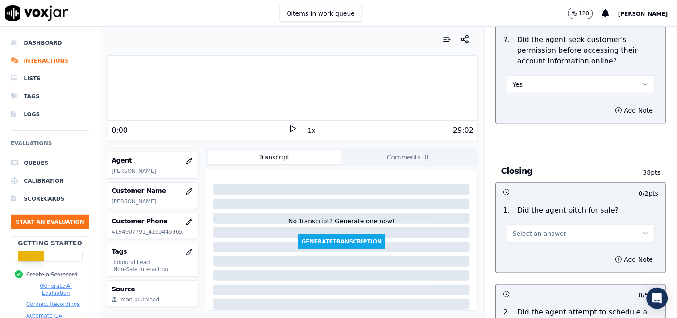
scroll to position [1884, 0]
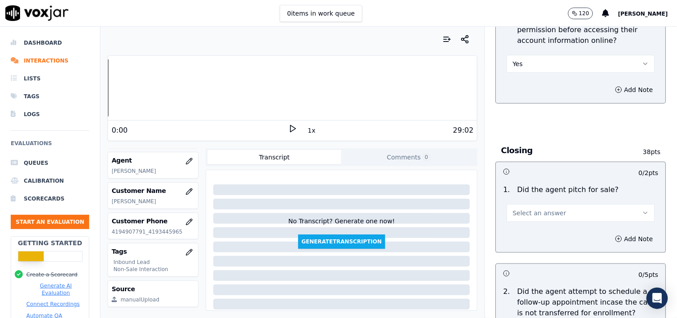
click at [553, 210] on button "Select an answer" at bounding box center [581, 213] width 148 height 18
click at [544, 226] on div "Yes" at bounding box center [565, 229] width 131 height 14
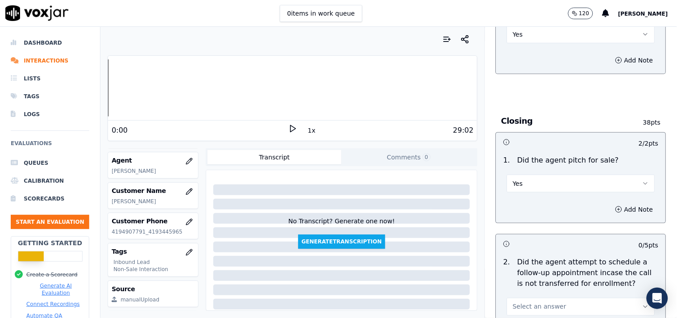
scroll to position [1983, 0]
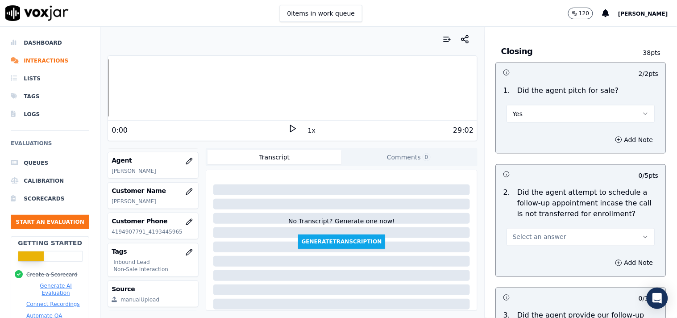
click at [545, 233] on span "Select an answer" at bounding box center [540, 237] width 54 height 9
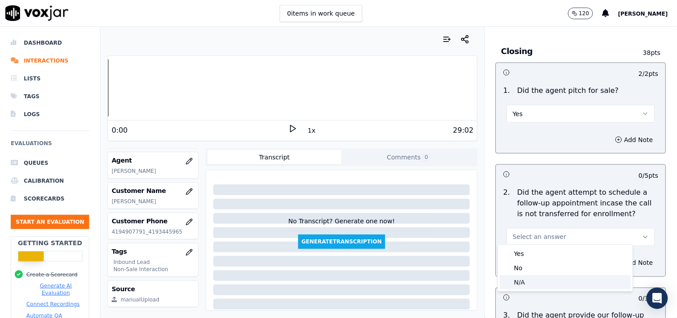
click at [534, 283] on div "N/A" at bounding box center [565, 282] width 131 height 14
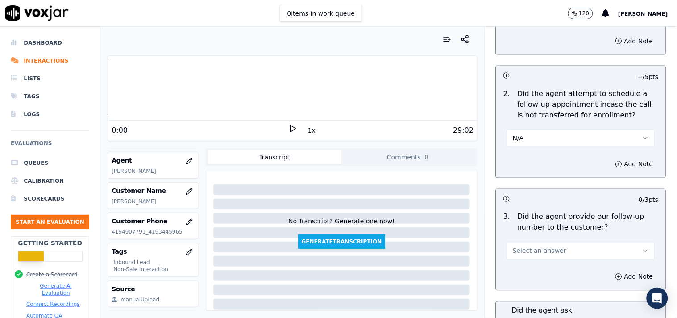
scroll to position [2082, 0]
click at [539, 246] on span "Select an answer" at bounding box center [540, 250] width 54 height 9
click at [530, 263] on div "Yes" at bounding box center [565, 266] width 131 height 14
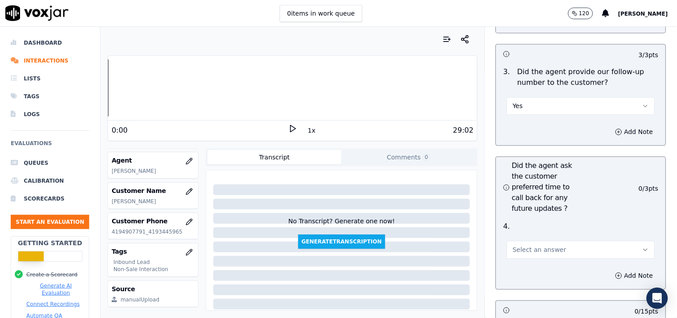
scroll to position [2232, 0]
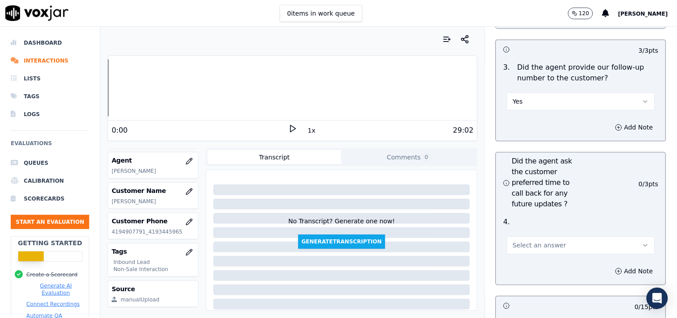
click at [538, 241] on span "Select an answer" at bounding box center [540, 245] width 54 height 9
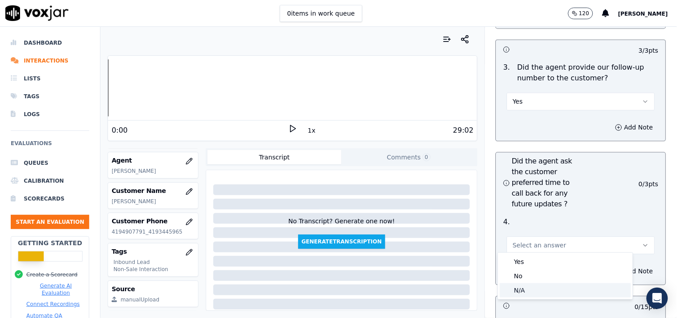
click at [531, 286] on div "N/A" at bounding box center [565, 290] width 131 height 14
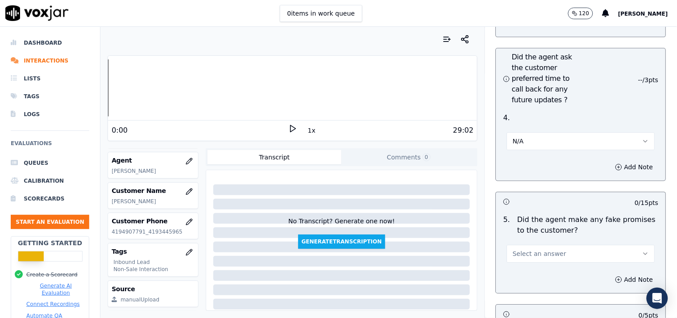
scroll to position [2380, 0]
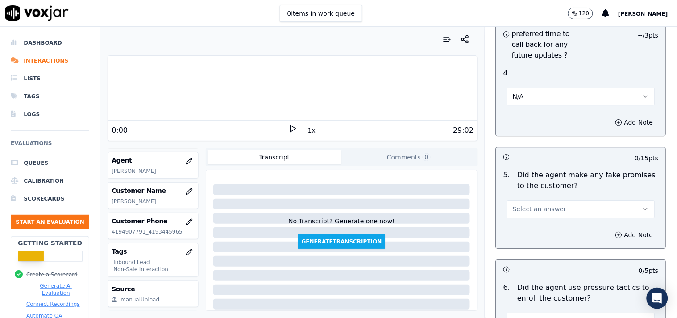
click at [545, 200] on button "Select an answer" at bounding box center [581, 209] width 148 height 18
click at [539, 242] on div "No" at bounding box center [565, 240] width 131 height 14
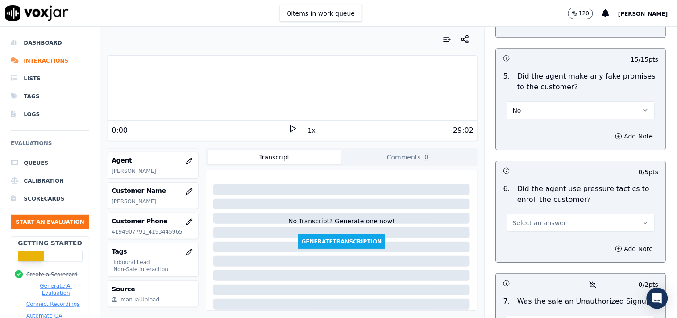
scroll to position [2479, 0]
click at [529, 222] on span "Select an answer" at bounding box center [540, 222] width 54 height 9
click at [529, 254] on div "No" at bounding box center [565, 253] width 131 height 14
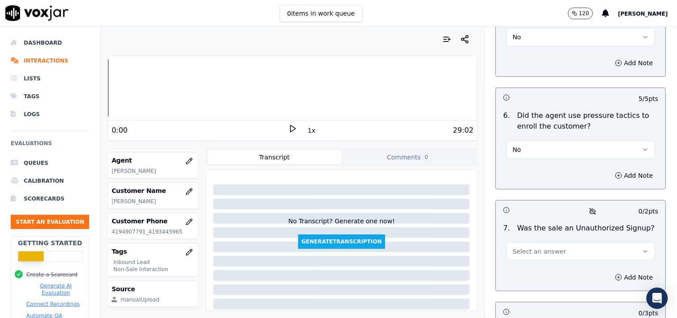
scroll to position [2578, 0]
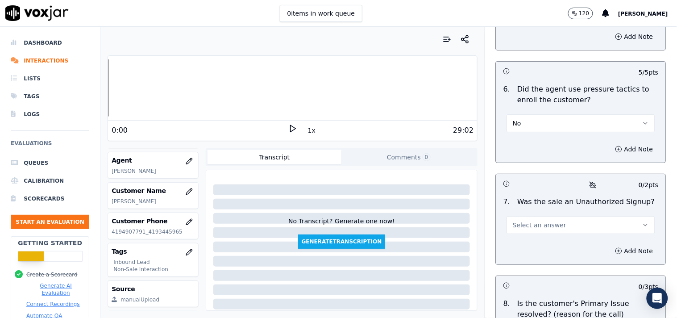
click at [540, 224] on span "Select an answer" at bounding box center [540, 224] width 54 height 9
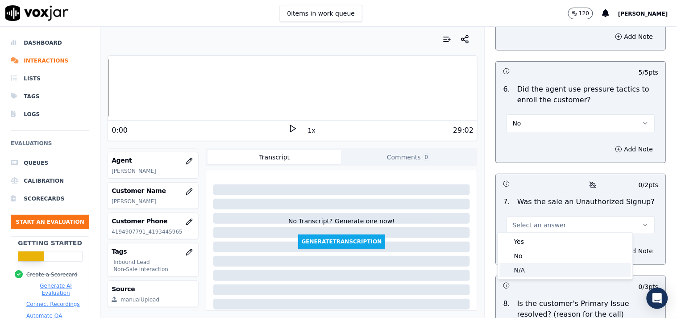
click at [527, 273] on div "N/A" at bounding box center [565, 270] width 131 height 14
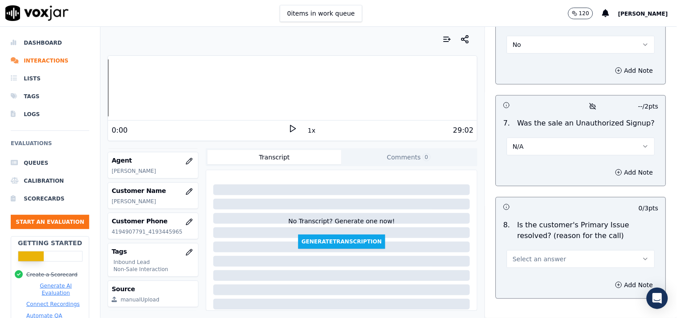
scroll to position [2678, 0]
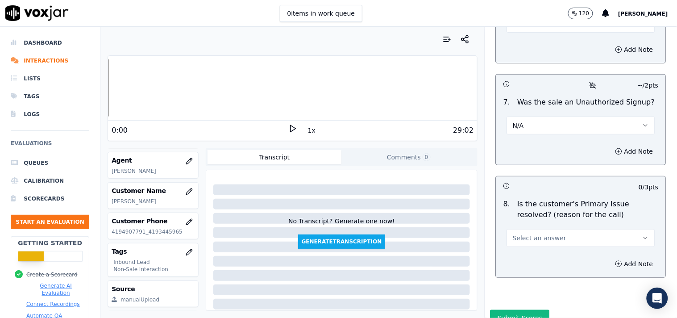
click at [538, 233] on span "Select an answer" at bounding box center [540, 237] width 54 height 9
click at [530, 254] on div "Yes" at bounding box center [565, 255] width 131 height 14
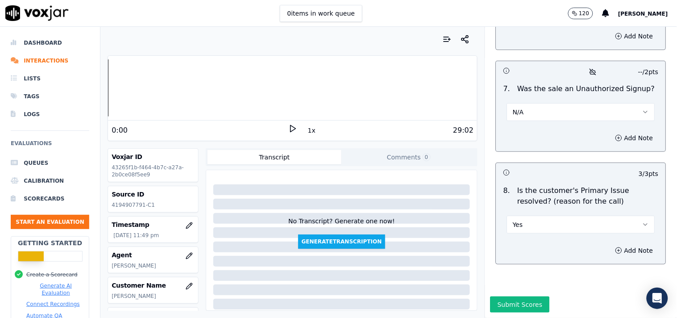
scroll to position [2710, 0]
click at [505, 286] on button "Submit Scores" at bounding box center [519, 304] width 59 height 16
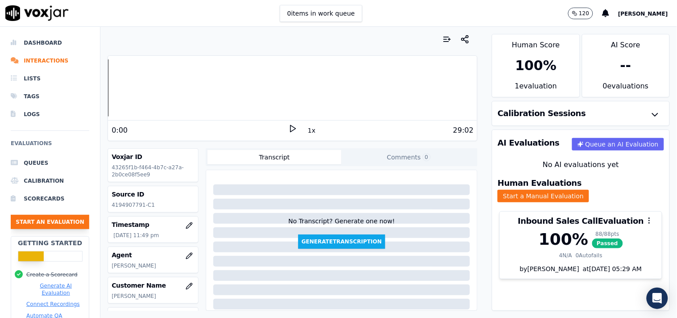
click at [24, 224] on button "Start an Evaluation" at bounding box center [50, 222] width 79 height 14
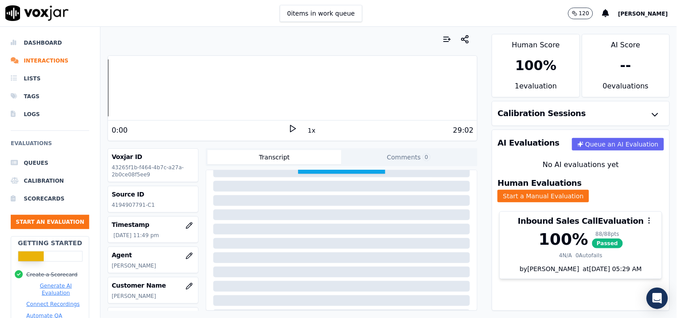
scroll to position [0, 0]
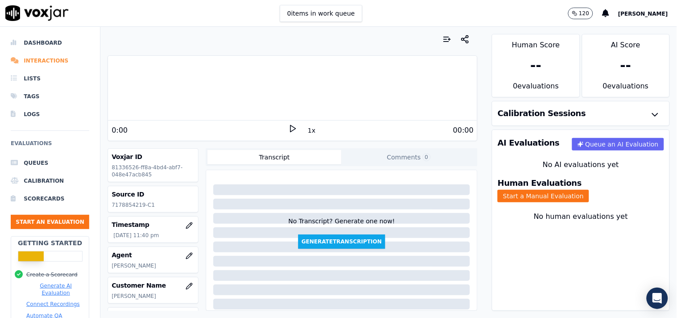
click at [49, 59] on li "Interactions" at bounding box center [50, 61] width 79 height 18
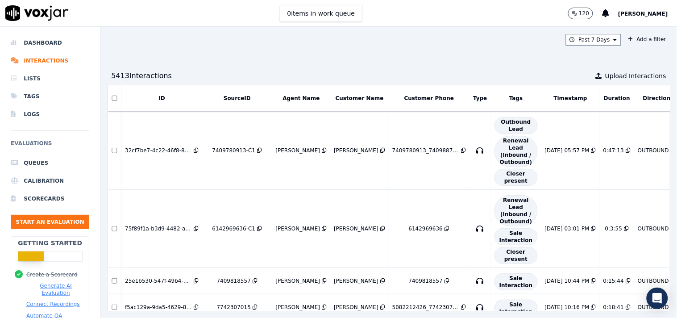
scroll to position [293, 0]
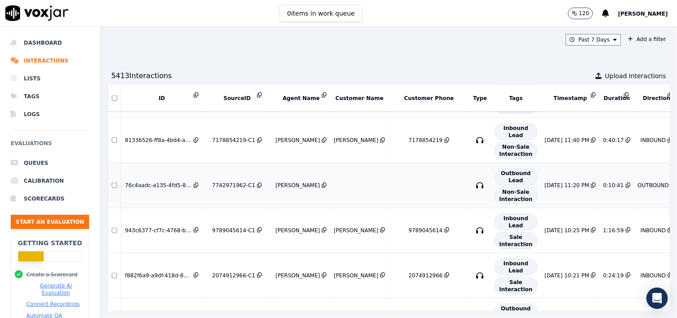
click at [364, 187] on td at bounding box center [359, 185] width 58 height 45
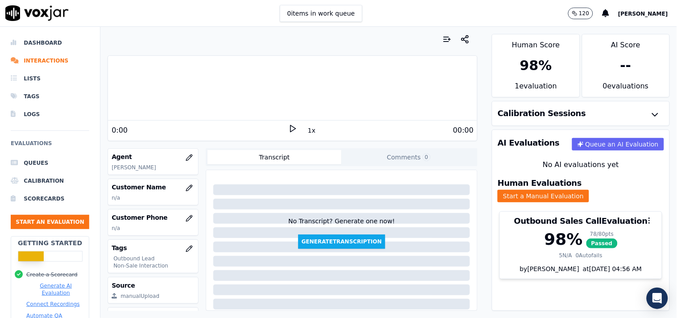
scroll to position [99, 0]
click at [180, 182] on button "button" at bounding box center [189, 187] width 18 height 18
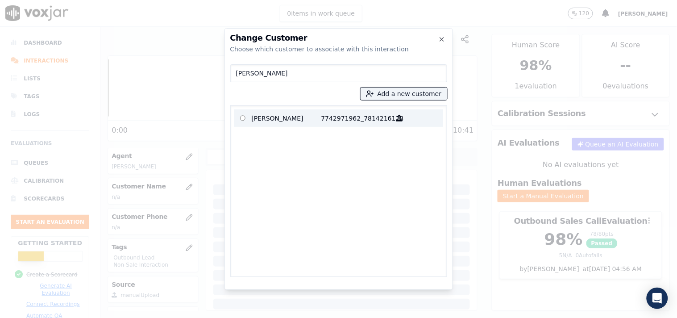
type input "[PERSON_NAME]"
click at [307, 120] on p "[PERSON_NAME]" at bounding box center [287, 118] width 70 height 14
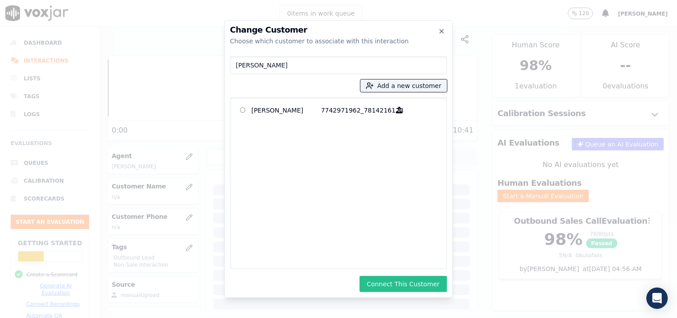
click at [384, 280] on button "Connect This Customer" at bounding box center [403, 284] width 87 height 16
